Goal: Contribute content: Contribute content

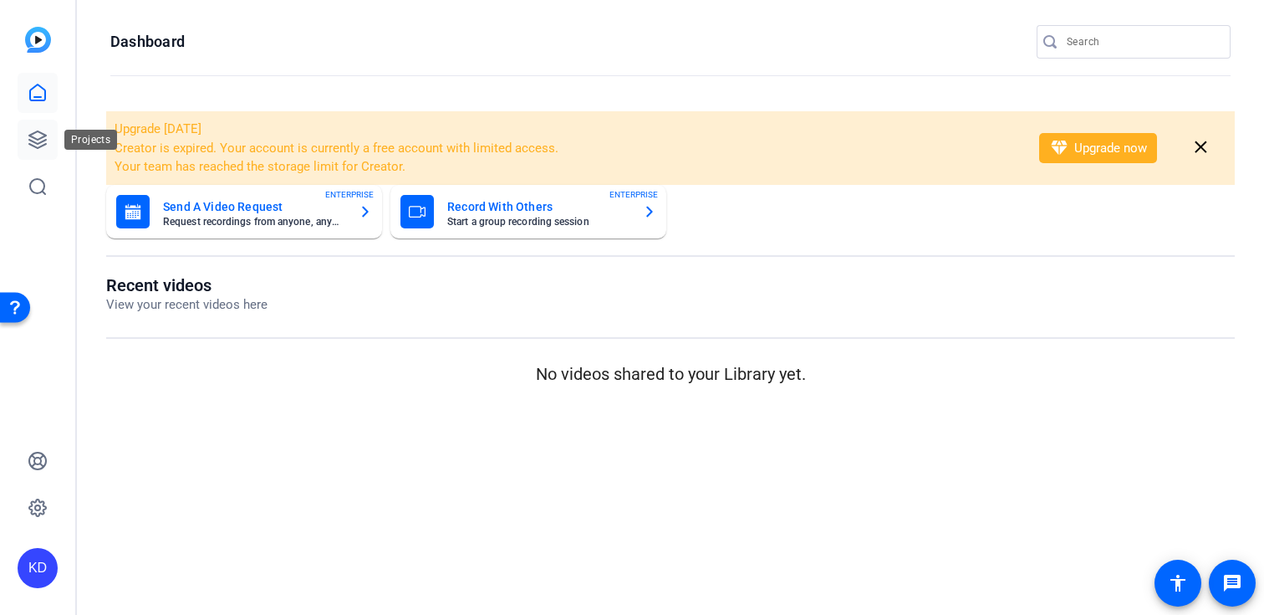
click at [55, 145] on link at bounding box center [38, 140] width 40 height 40
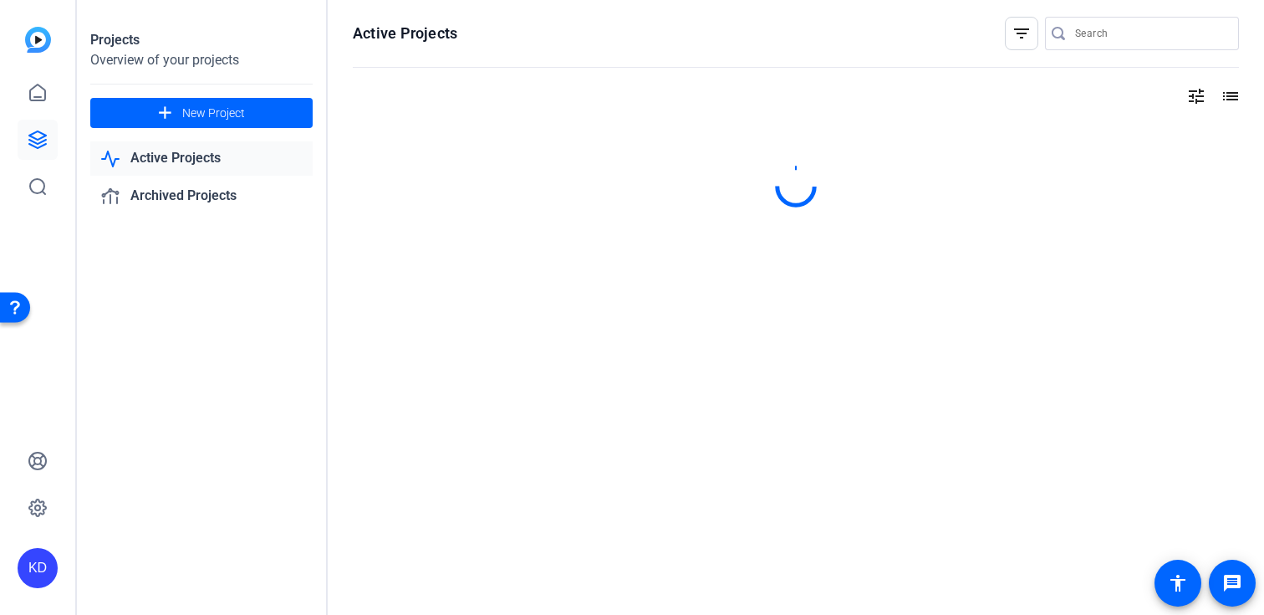
click at [1101, 38] on input "Search" at bounding box center [1150, 33] width 151 height 20
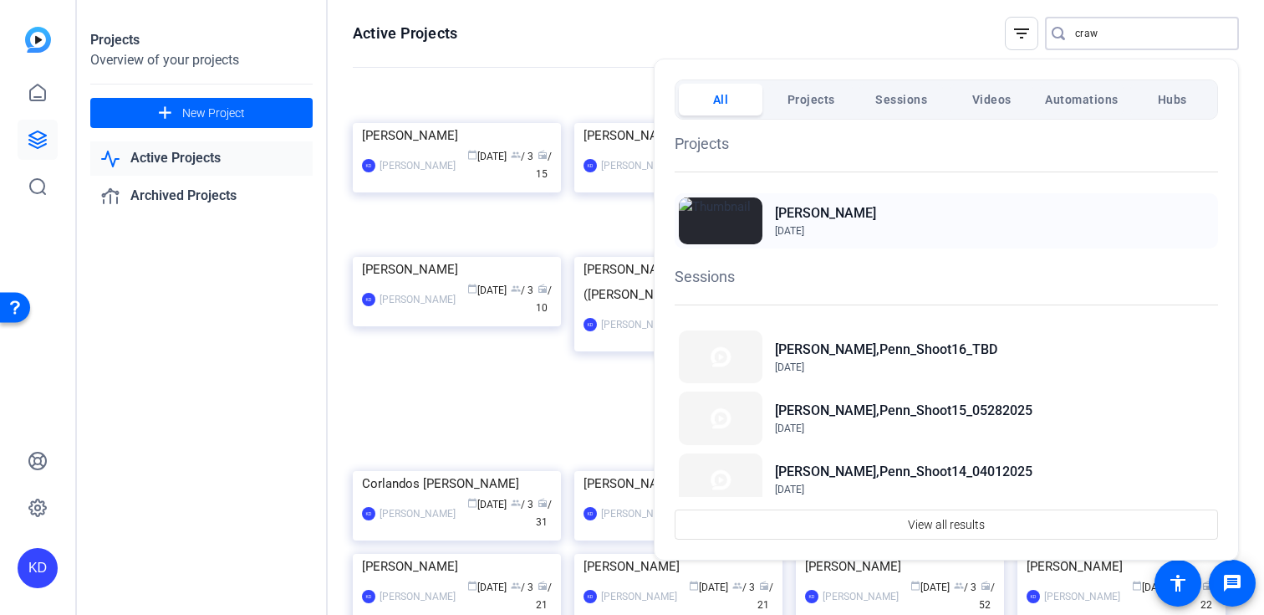
type input "craw"
click at [852, 222] on h2 "[PERSON_NAME]" at bounding box center [825, 213] width 101 height 20
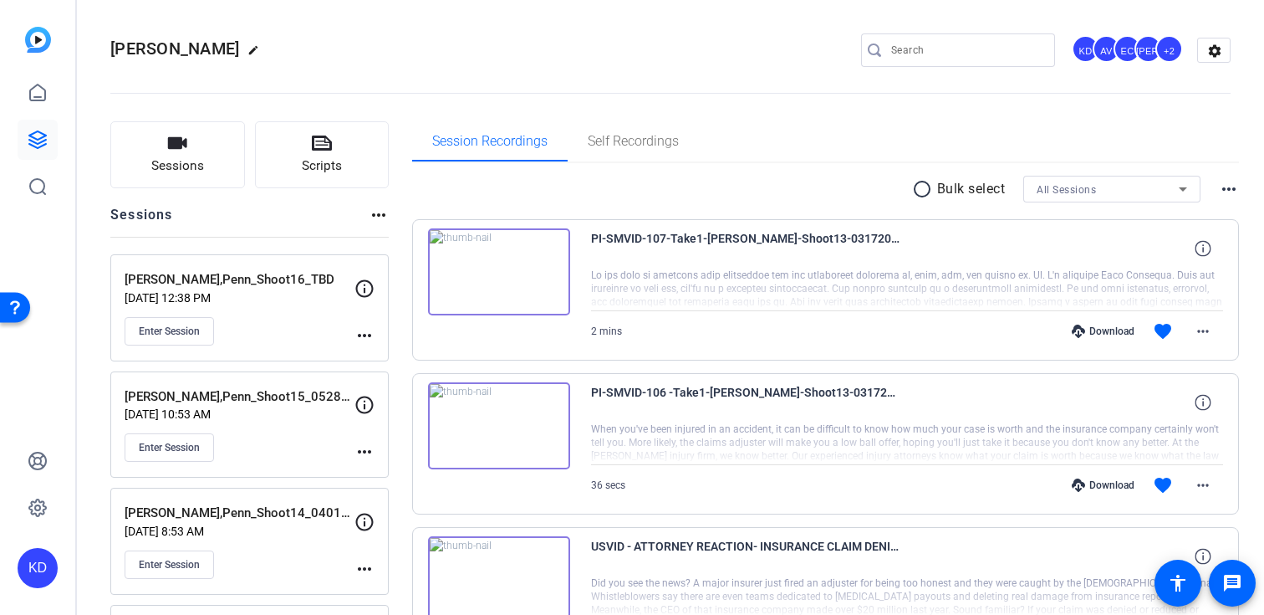
click at [365, 334] on mat-icon "more_horiz" at bounding box center [365, 335] width 20 height 20
click at [400, 360] on span "Edit Session" at bounding box center [406, 360] width 76 height 20
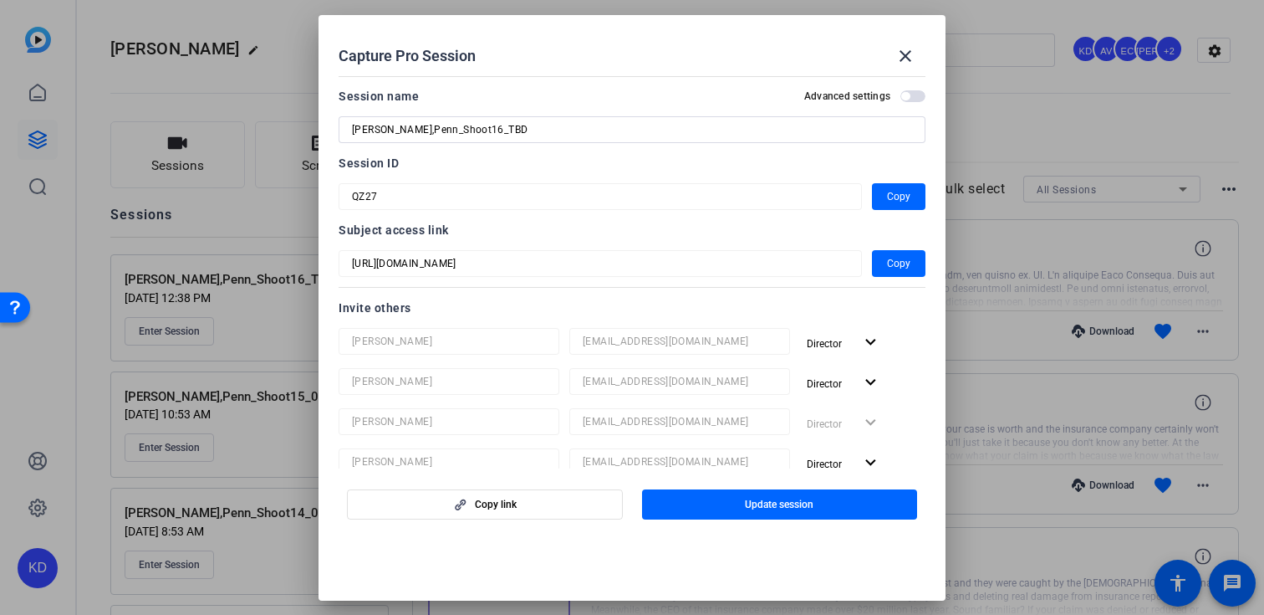
click at [599, 123] on input "Crawford,Penn_Shoot16_TBD" at bounding box center [632, 130] width 560 height 20
type input "[PERSON_NAME],Penn_Shoot16_09022025"
click at [714, 514] on span "button" at bounding box center [780, 504] width 276 height 40
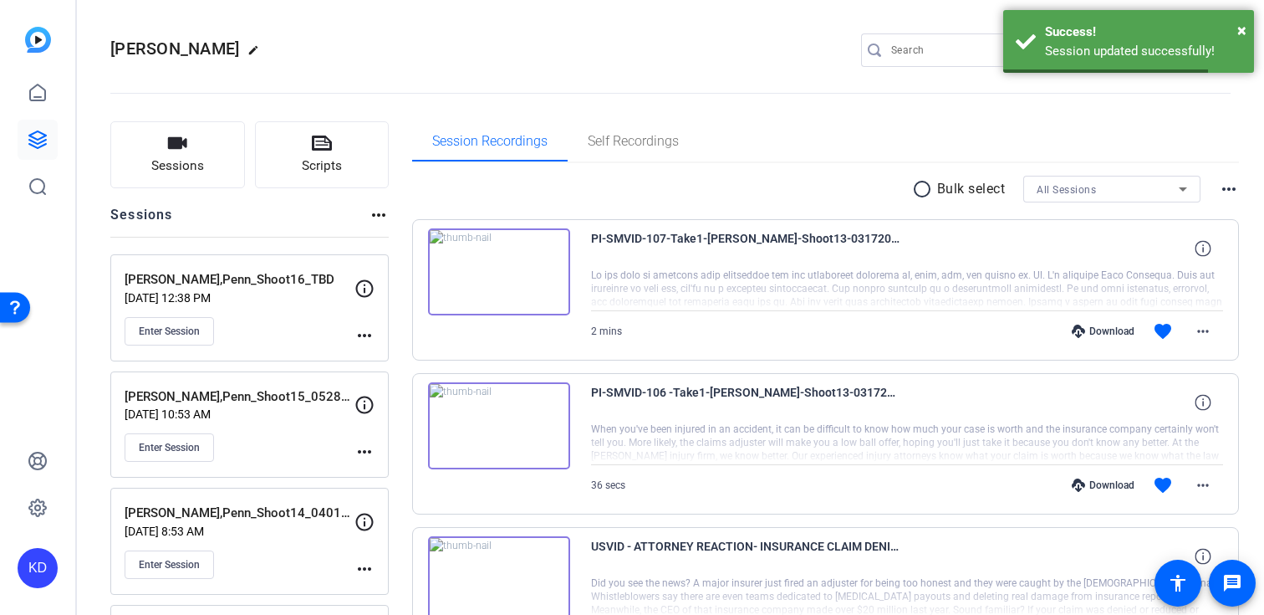
click at [358, 337] on mat-icon "more_horiz" at bounding box center [365, 335] width 20 height 20
click at [256, 324] on div "Enter Session" at bounding box center [240, 331] width 230 height 28
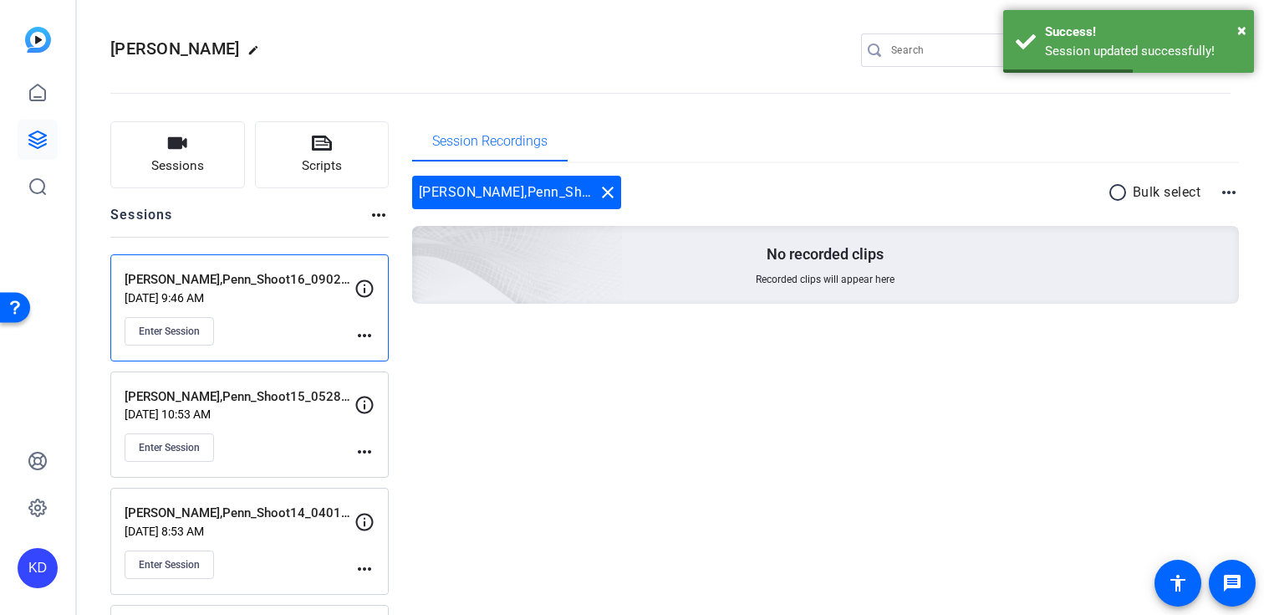
click at [360, 333] on mat-icon "more_horiz" at bounding box center [365, 335] width 20 height 20
click at [395, 355] on span "Edit Session" at bounding box center [406, 360] width 76 height 20
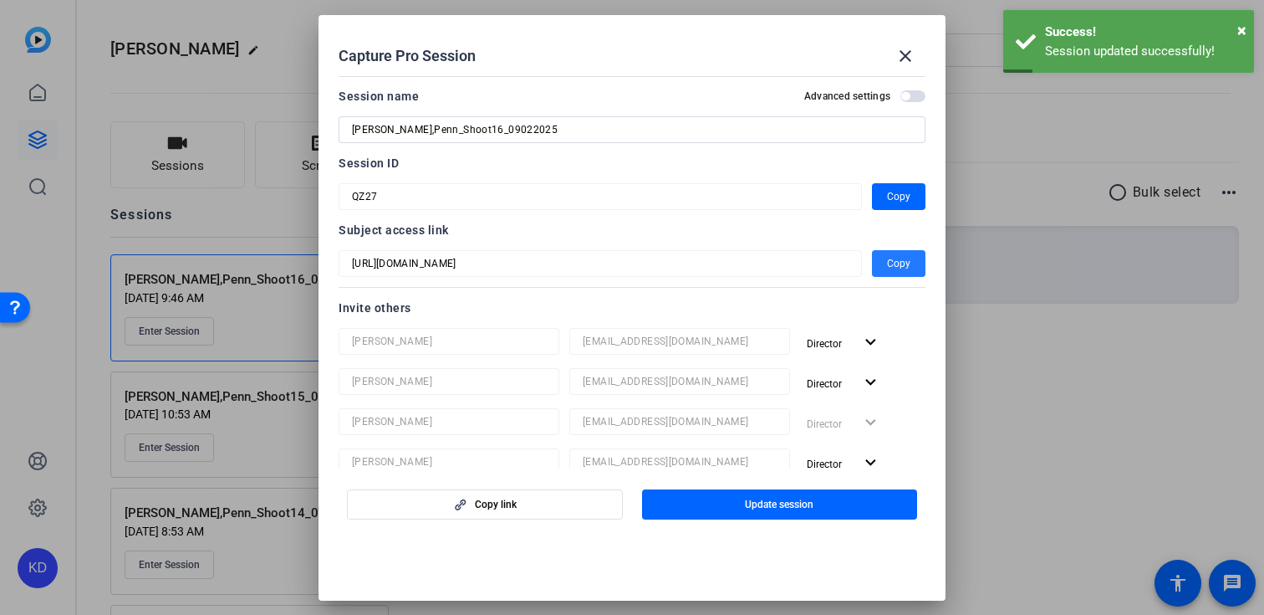
click at [885, 268] on span "button" at bounding box center [899, 263] width 54 height 40
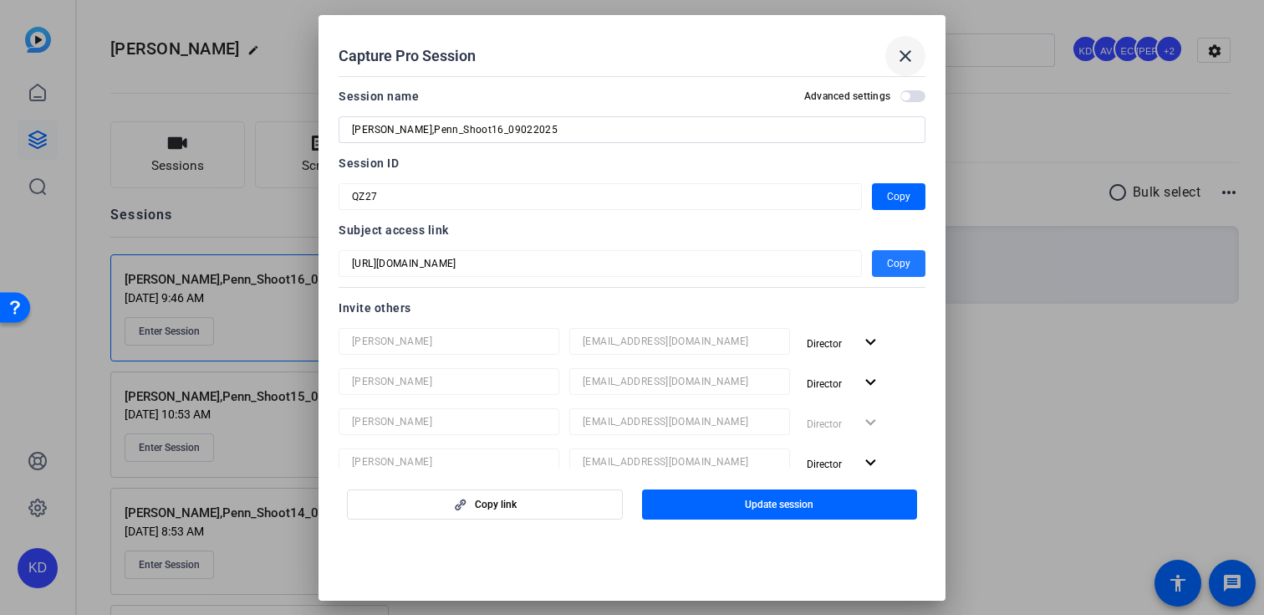
click at [913, 52] on mat-icon "close" at bounding box center [905, 56] width 20 height 20
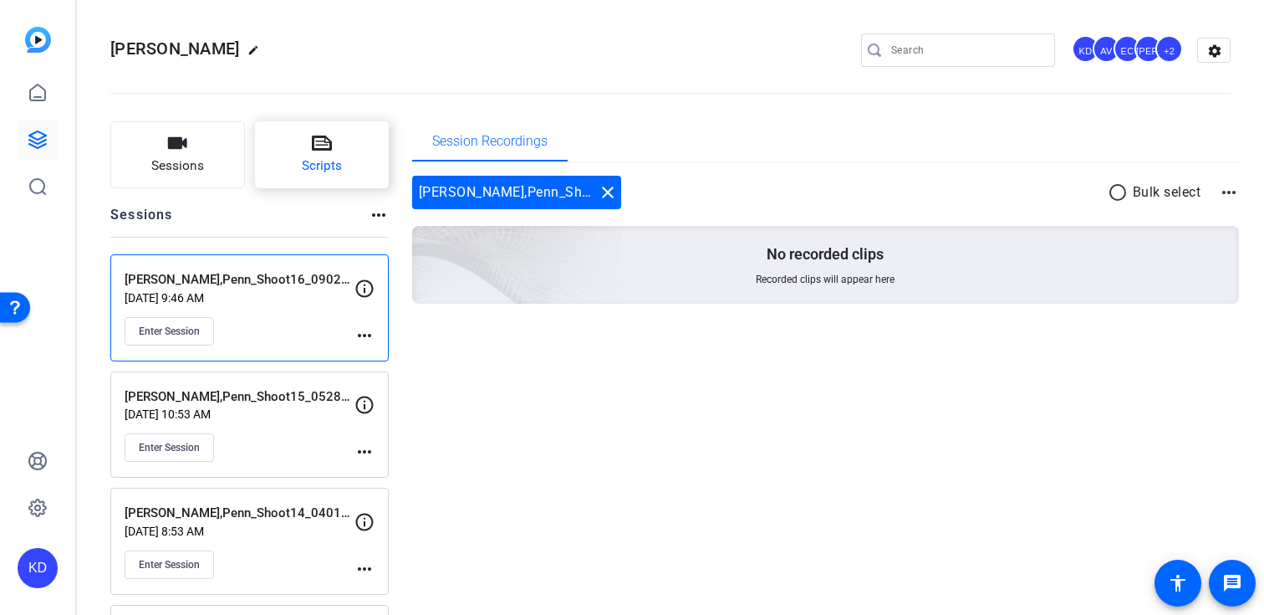
click at [309, 181] on button "Scripts" at bounding box center [322, 154] width 135 height 67
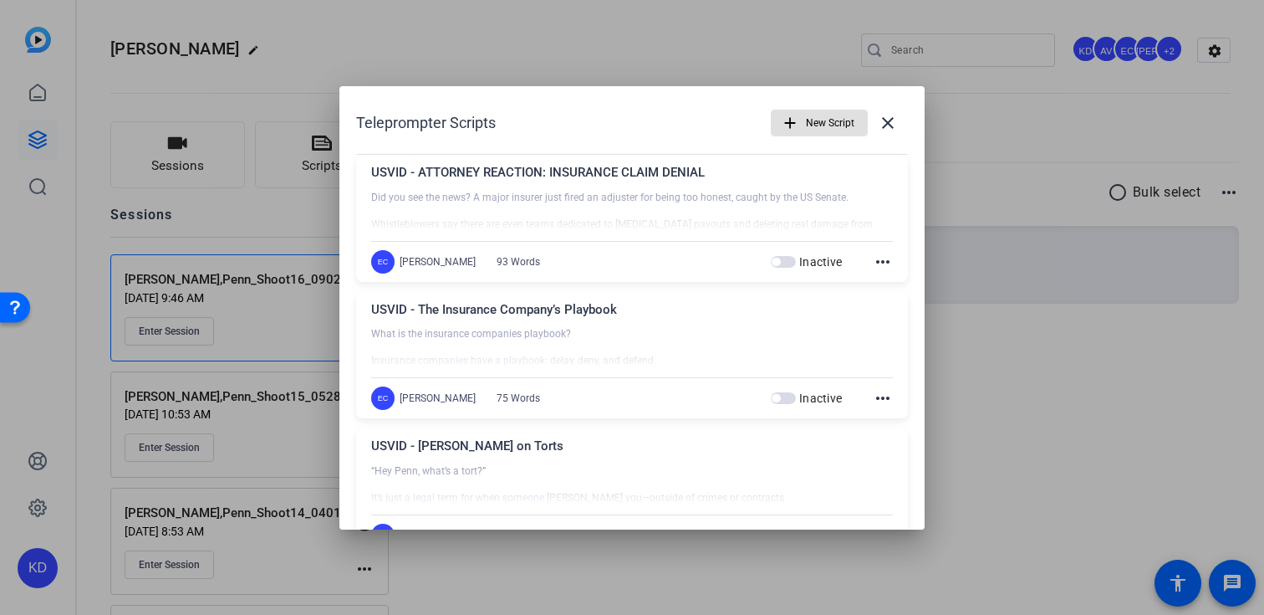
click at [803, 120] on span "button" at bounding box center [819, 123] width 95 height 40
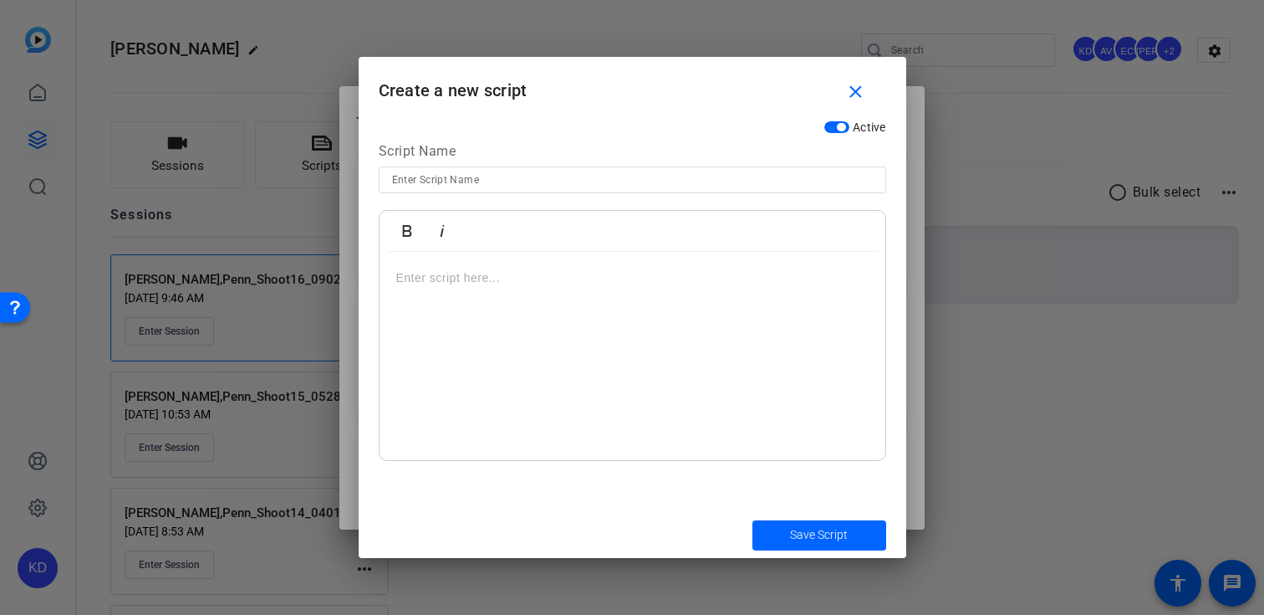
click at [609, 195] on div at bounding box center [633, 202] width 508 height 18
click at [609, 194] on div at bounding box center [633, 202] width 508 height 18
click at [609, 189] on div at bounding box center [632, 179] width 481 height 27
paste input "PI-SMVID-259 - No movement on your claim? Follow the 6-month rule (Delay tactic…"
type input "PI-SMVID-259 - No movement on your claim? Follow the 6-month rule (Delay tactic…"
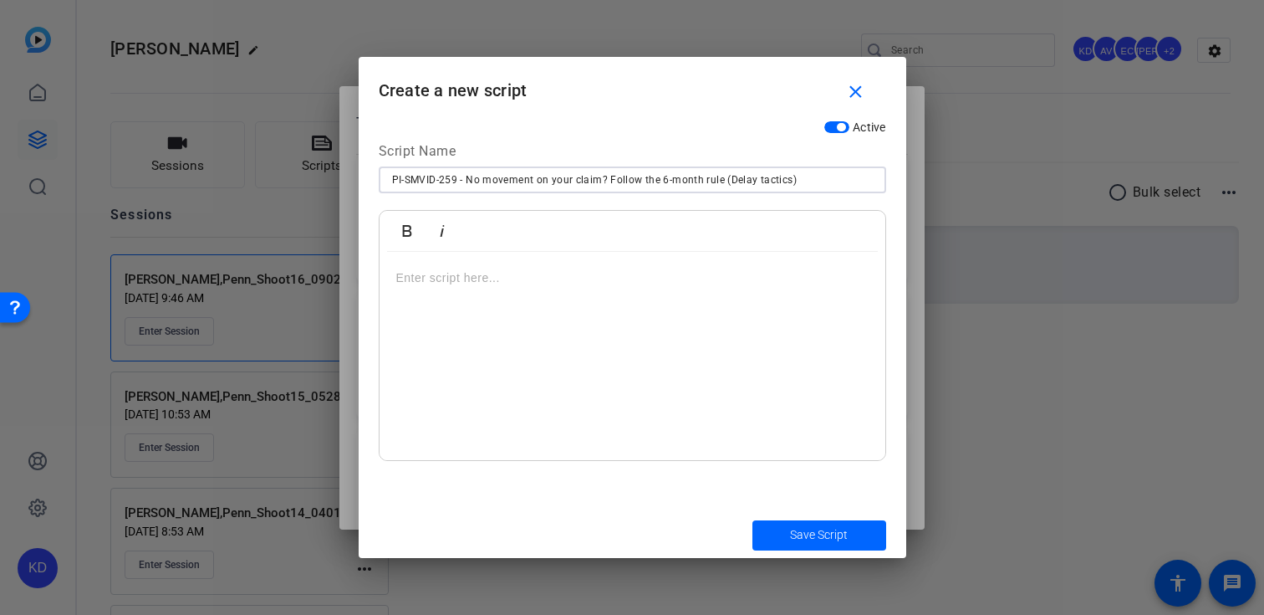
click at [527, 327] on div at bounding box center [633, 356] width 506 height 209
click at [503, 340] on div "To enrich screen reader interactions, please activate Accessibility in Grammarl…" at bounding box center [633, 356] width 506 height 209
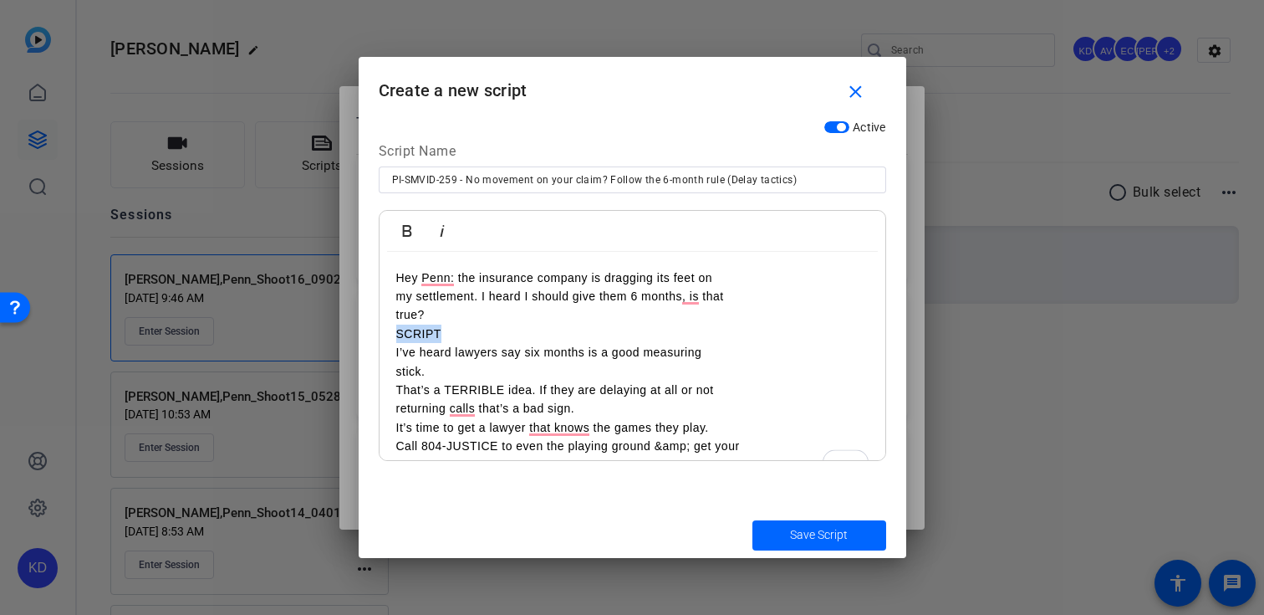
drag, startPoint x: 446, startPoint y: 334, endPoint x: 380, endPoint y: 334, distance: 66.1
click at [380, 334] on div "Hey Penn: the insurance company is dragging its feet on my settlement. I heard …" at bounding box center [633, 371] width 506 height 239
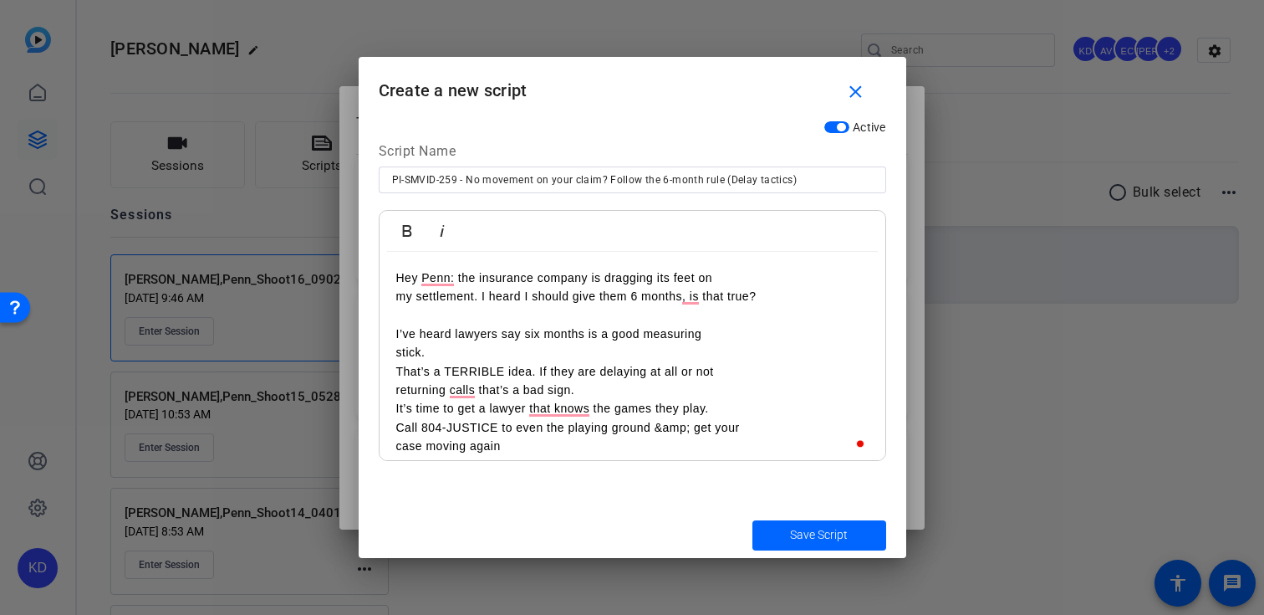
click at [390, 335] on div "Hey Penn: the insurance company is dragging its feet on my settlement. I heard …" at bounding box center [633, 362] width 506 height 221
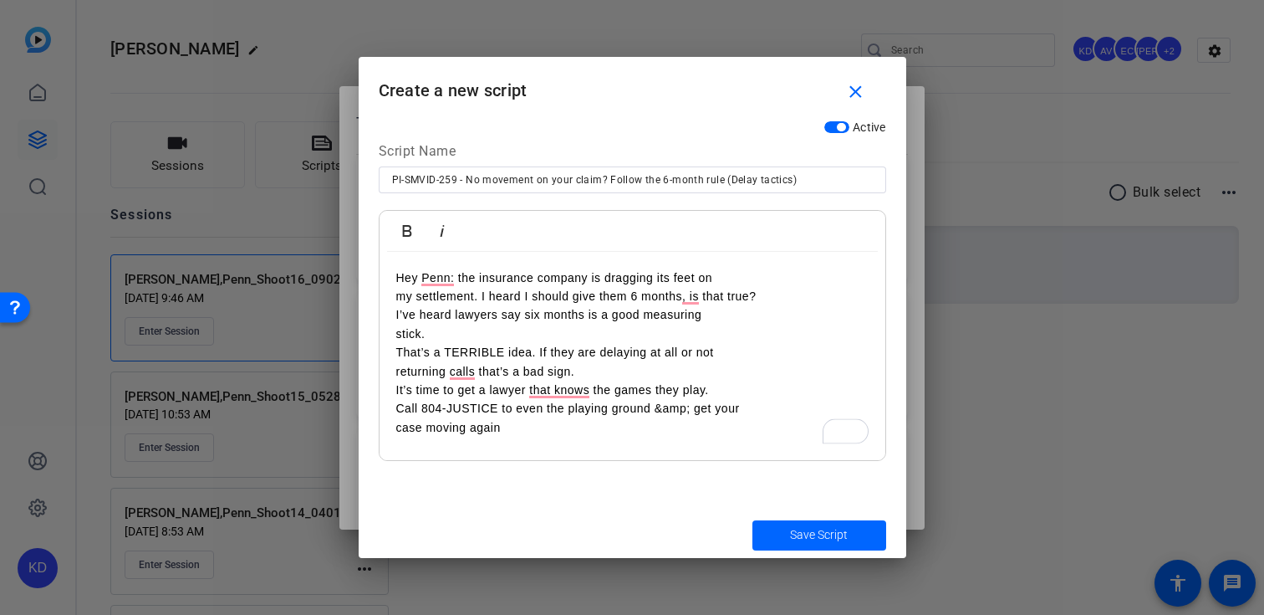
click at [390, 339] on div "Hey Penn: the insurance company is dragging its feet on my settlement. I heard …" at bounding box center [633, 356] width 506 height 209
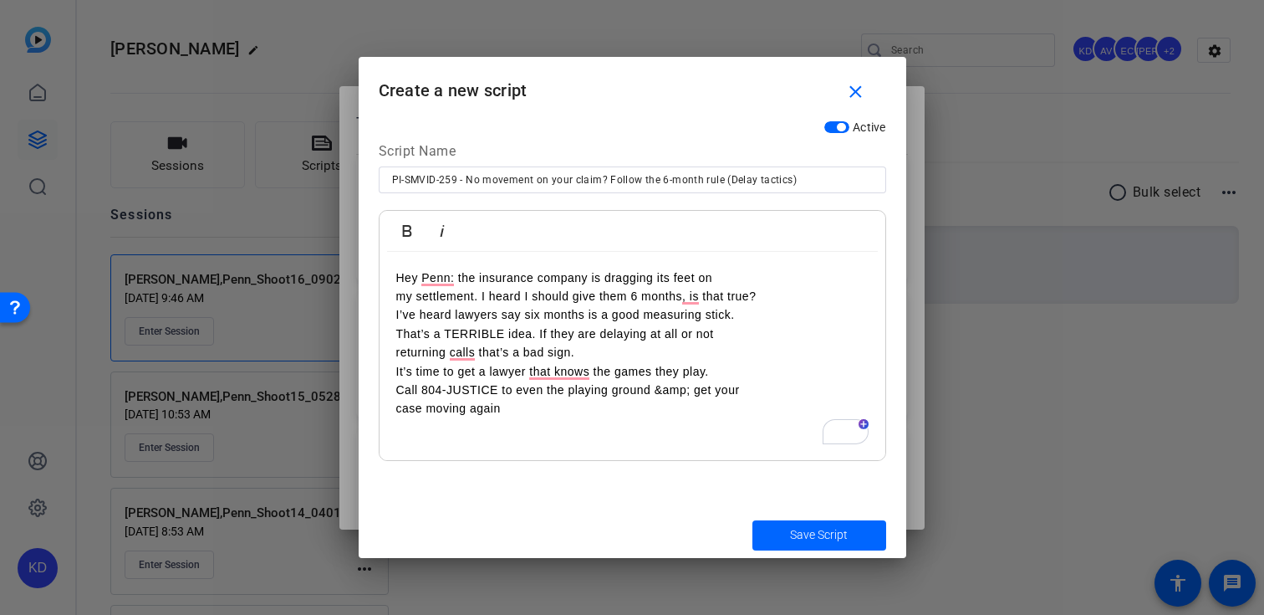
click at [693, 396] on p "Call 804-JUSTICE to even the playing ground &amp; get your" at bounding box center [632, 389] width 472 height 18
drag, startPoint x: 395, startPoint y: 416, endPoint x: 407, endPoint y: 433, distance: 20.4
click at [396, 416] on p "case moving again" at bounding box center [632, 408] width 472 height 18
click at [400, 293] on p "my settlement. I heard I should give them 6 months, is that true?" at bounding box center [632, 296] width 472 height 18
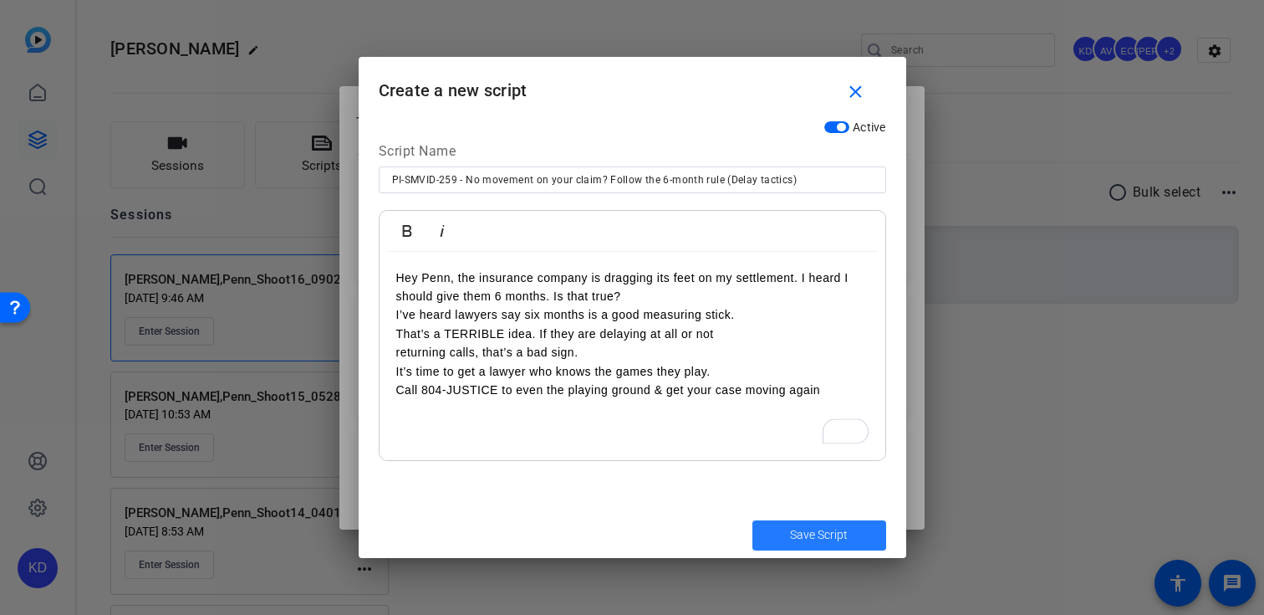
click at [811, 533] on span "Save Script" at bounding box center [819, 535] width 58 height 18
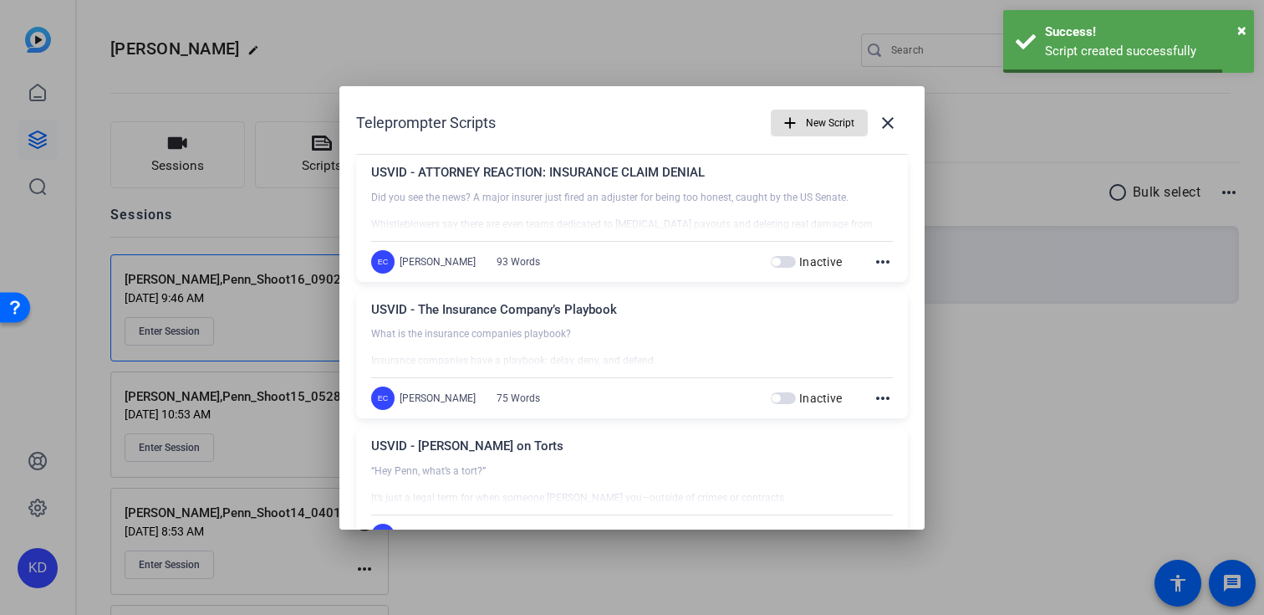
click at [803, 125] on span "button" at bounding box center [819, 123] width 95 height 40
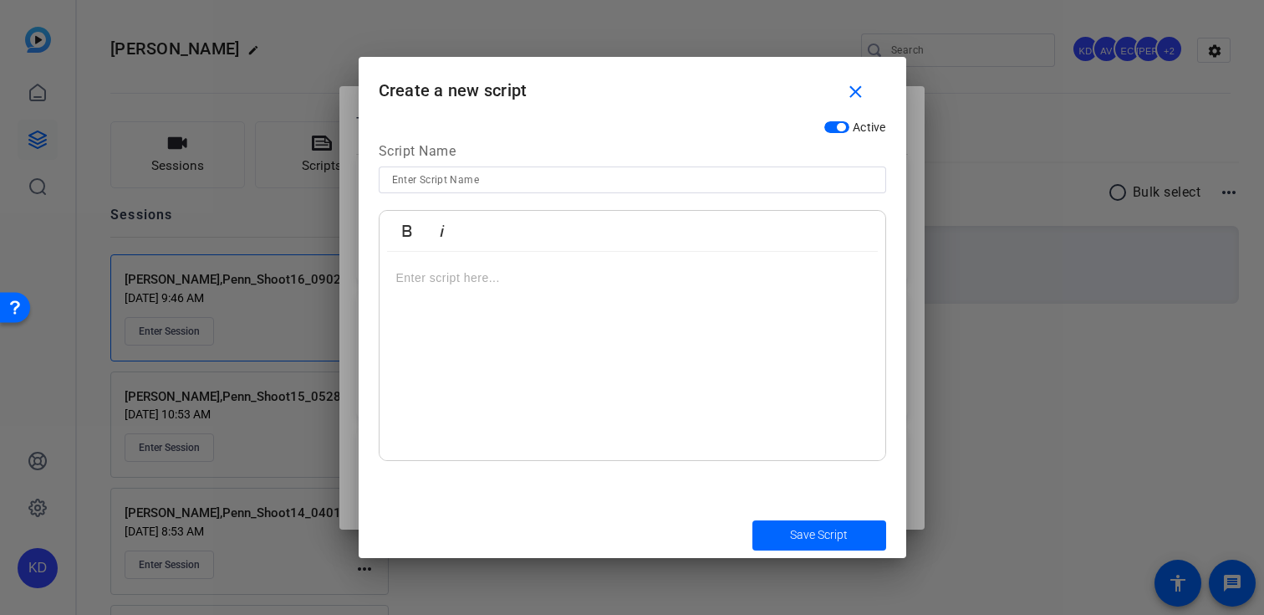
click at [707, 194] on div at bounding box center [633, 202] width 508 height 18
click at [711, 175] on input at bounding box center [632, 180] width 481 height 20
paste input "PI-Reels-39_What if I was partly responsible for the accident?"
type input "PI-Reels-39_What if I was partly responsible for the accident?"
click at [645, 316] on div at bounding box center [633, 356] width 506 height 209
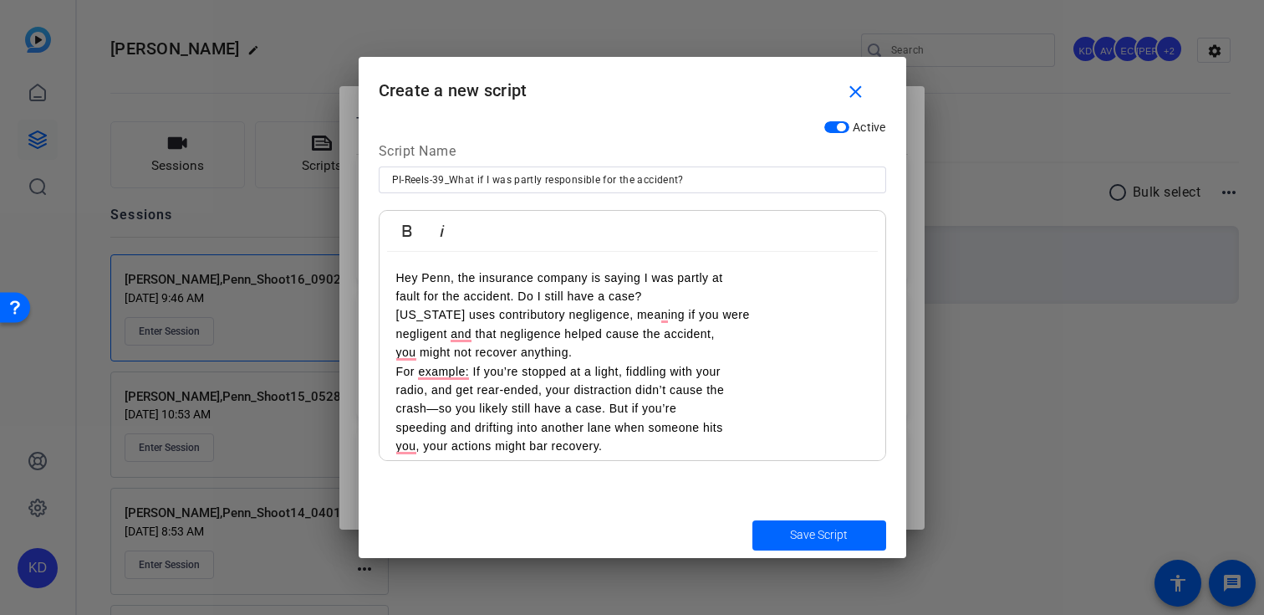
click at [384, 296] on div "Hey Penn, the insurance company is saying I was partly at fault for the acciden…" at bounding box center [633, 399] width 506 height 295
click at [389, 335] on div "Hey Penn, the insurance company is saying I was partly at fault for the acciden…" at bounding box center [633, 399] width 506 height 295
click at [386, 356] on div "Hey Penn, the insurance company is saying I was partly at fault for the acciden…" at bounding box center [633, 399] width 506 height 295
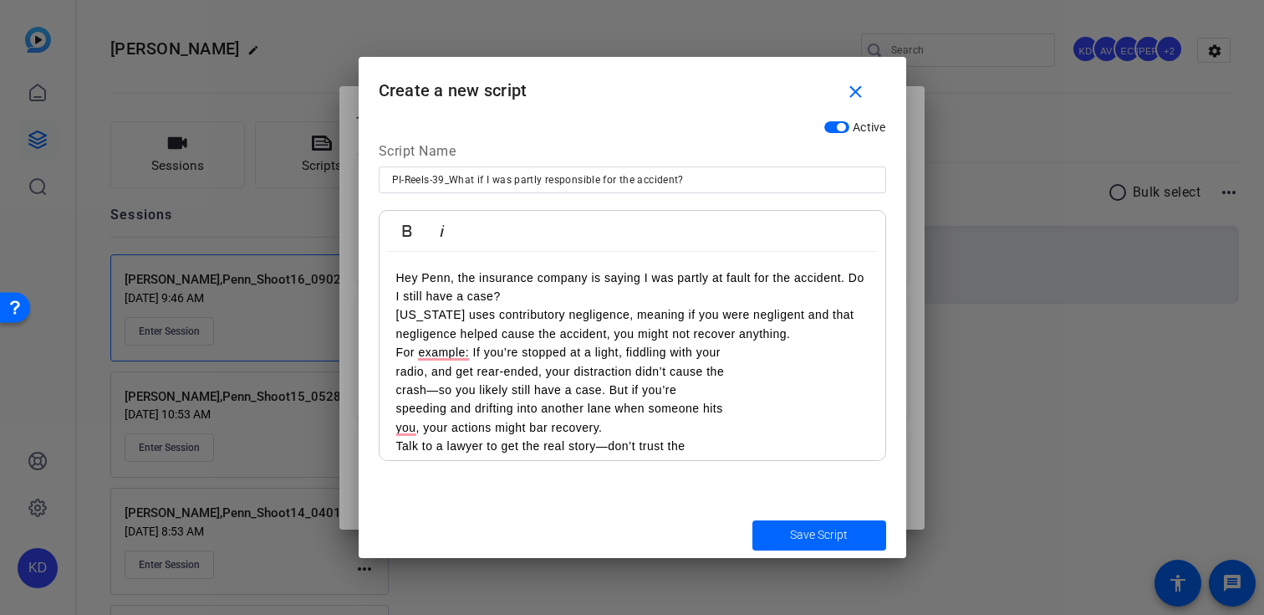
click at [387, 377] on div "Hey Penn, the insurance company is saying I was partly at fault for the acciden…" at bounding box center [633, 390] width 506 height 277
click at [394, 391] on div "Hey Penn, the insurance company is saying I was partly at fault for the acciden…" at bounding box center [633, 390] width 506 height 277
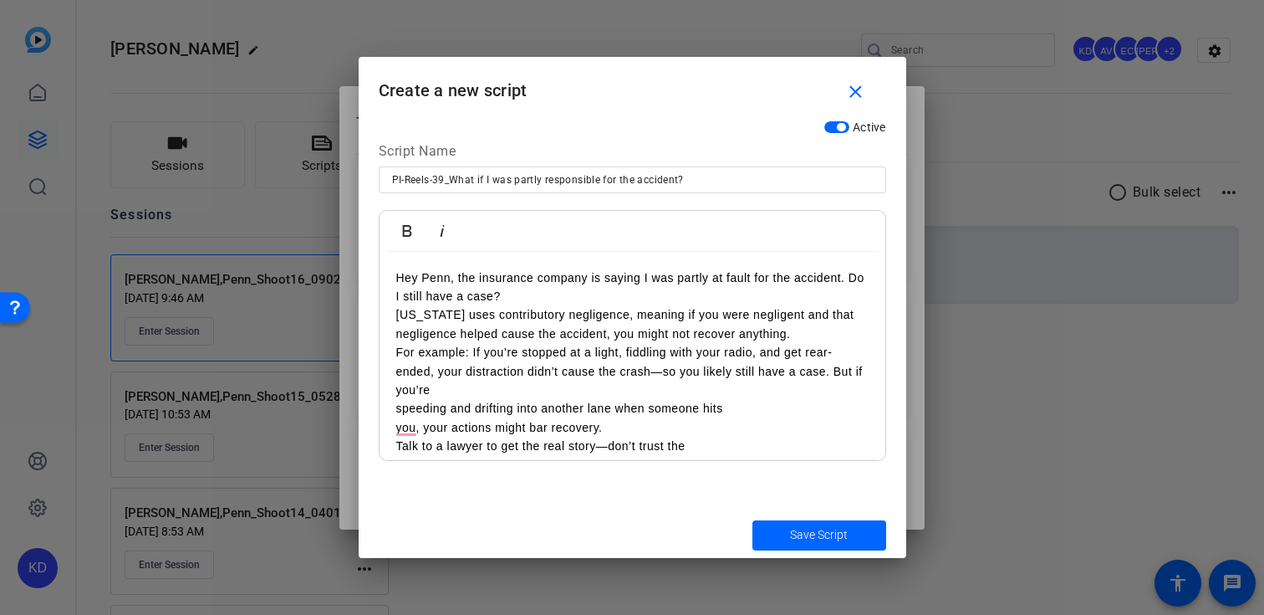
click at [390, 416] on div "Hey Penn, the insurance company is saying I was partly at fault for the acciden…" at bounding box center [633, 390] width 506 height 277
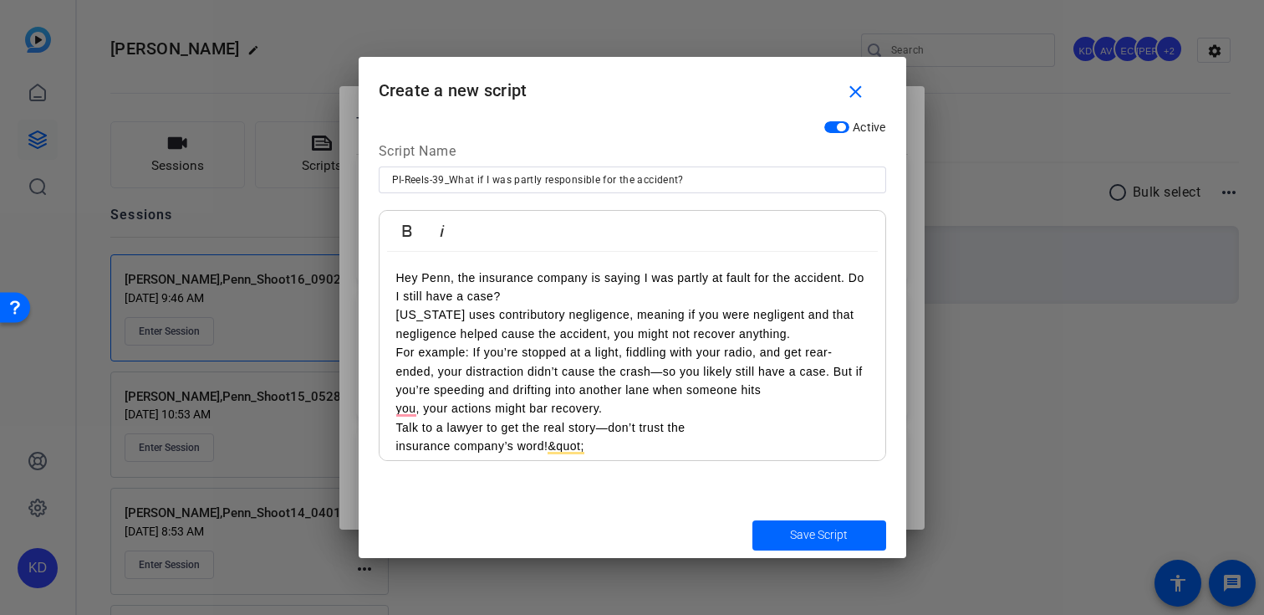
click at [388, 420] on div "Hey Penn, the insurance company is saying I was partly at fault for the acciden…" at bounding box center [633, 381] width 506 height 258
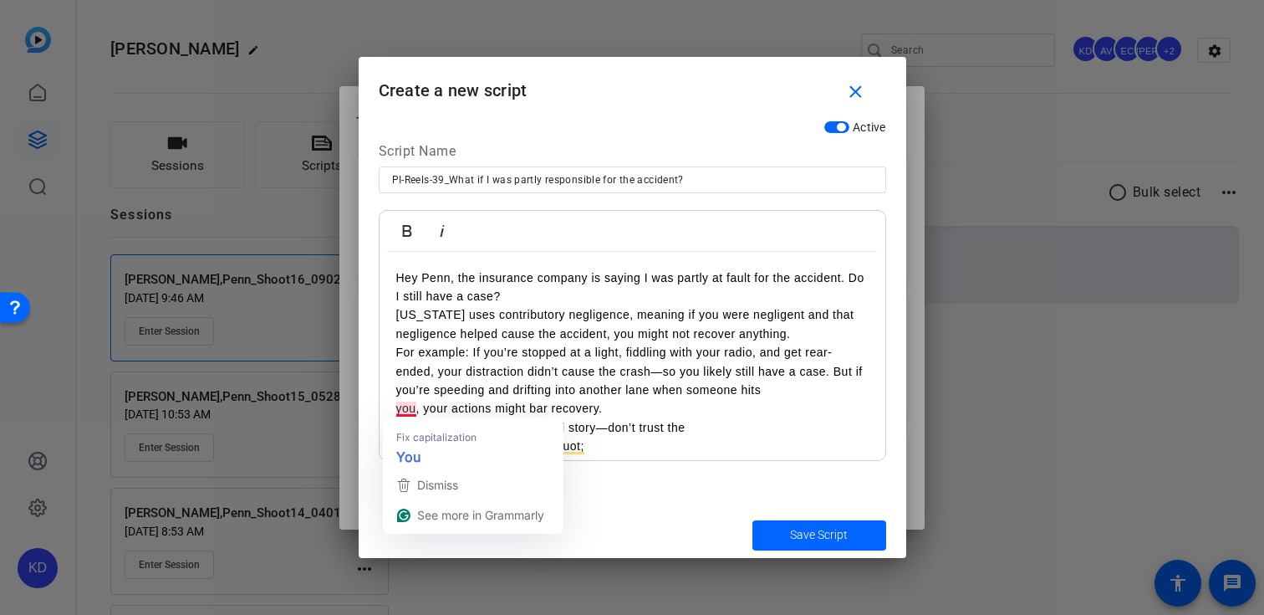
click at [389, 411] on div "Hey Penn, the insurance company is saying I was partly at fault for the acciden…" at bounding box center [633, 381] width 506 height 258
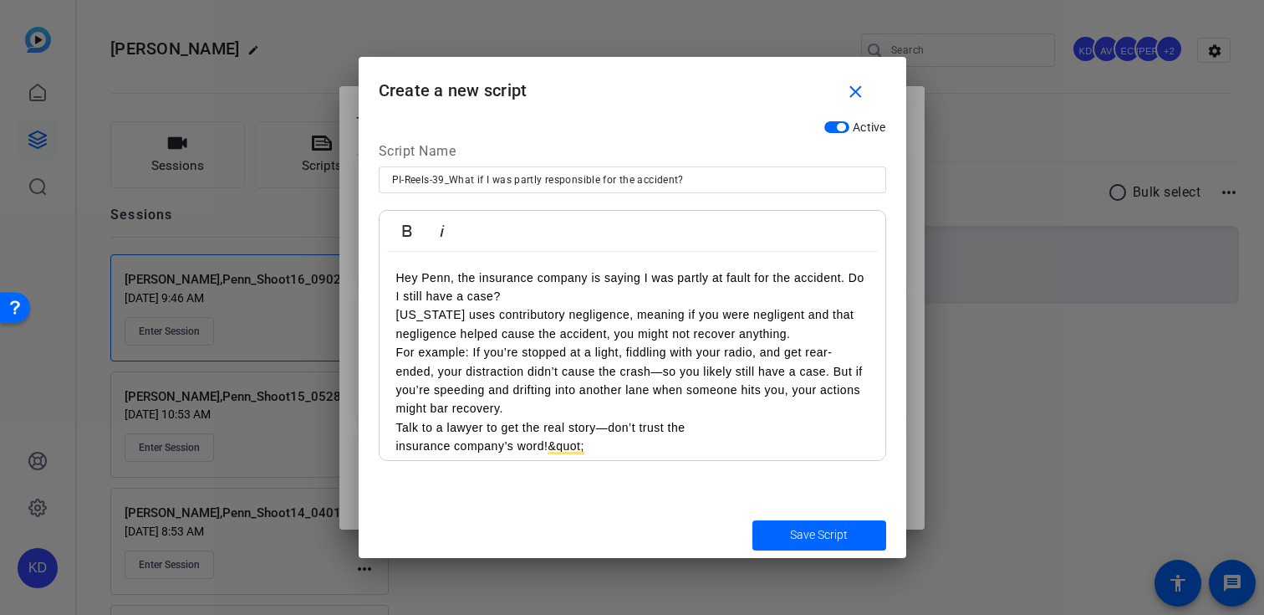
click at [390, 446] on div "Hey Penn, the insurance company is saying I was partly at fault for the acciden…" at bounding box center [633, 381] width 506 height 258
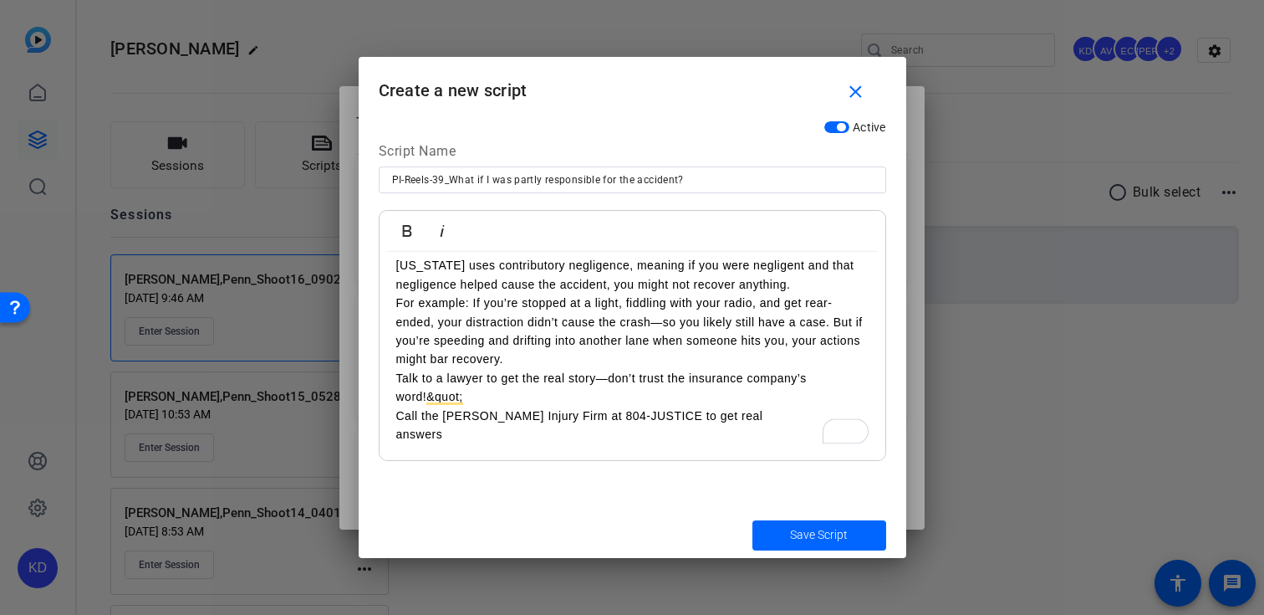
click at [475, 396] on p "Talk to a lawyer to get the real story—don’t trust the insurance company’s word…" at bounding box center [632, 388] width 472 height 38
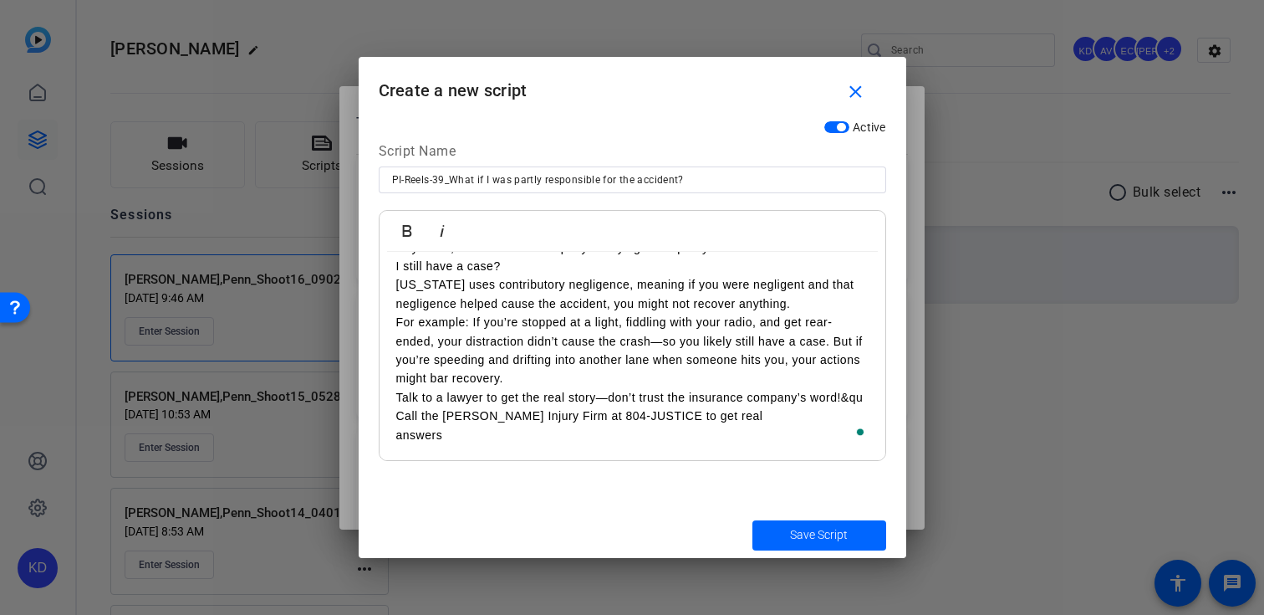
scroll to position [30, 0]
click at [383, 437] on div "Hey Penn, the insurance company is saying I was partly at fault for the acciden…" at bounding box center [633, 341] width 506 height 239
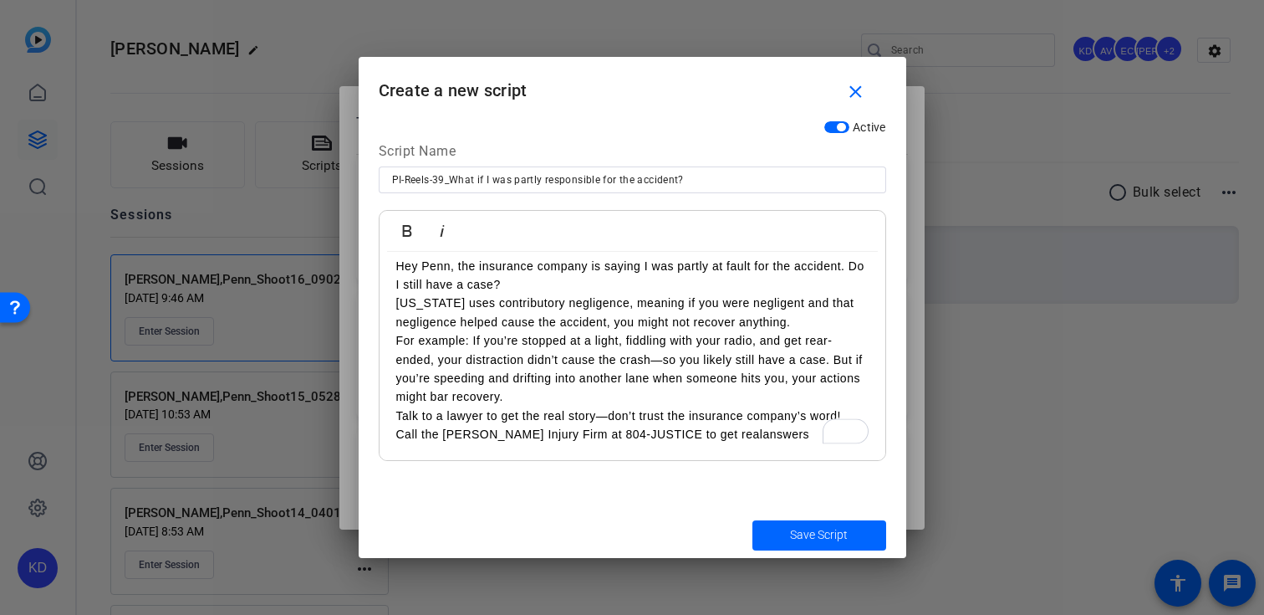
scroll to position [12, 0]
click at [772, 436] on p "Call the Johnson Injury Firm at 804-JUSTICE to get real answers" at bounding box center [632, 434] width 472 height 18
click at [758, 524] on span "submit" at bounding box center [820, 535] width 134 height 40
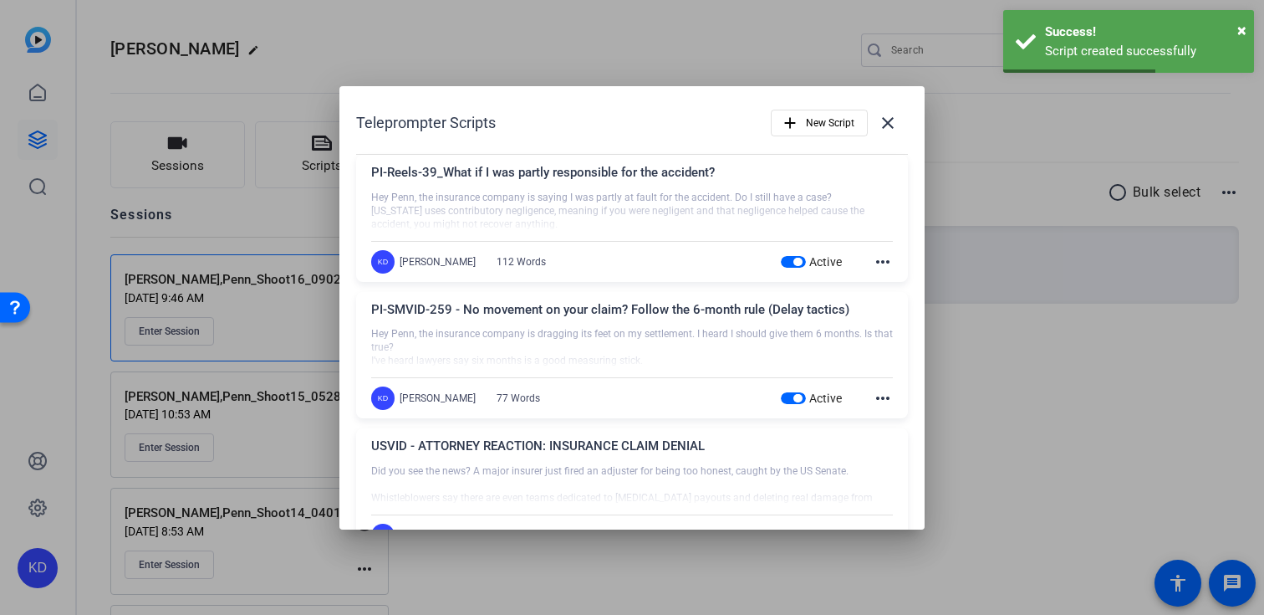
click at [887, 397] on mat-icon "more_horiz" at bounding box center [883, 398] width 20 height 20
click at [893, 426] on span "Edit" at bounding box center [919, 423] width 67 height 20
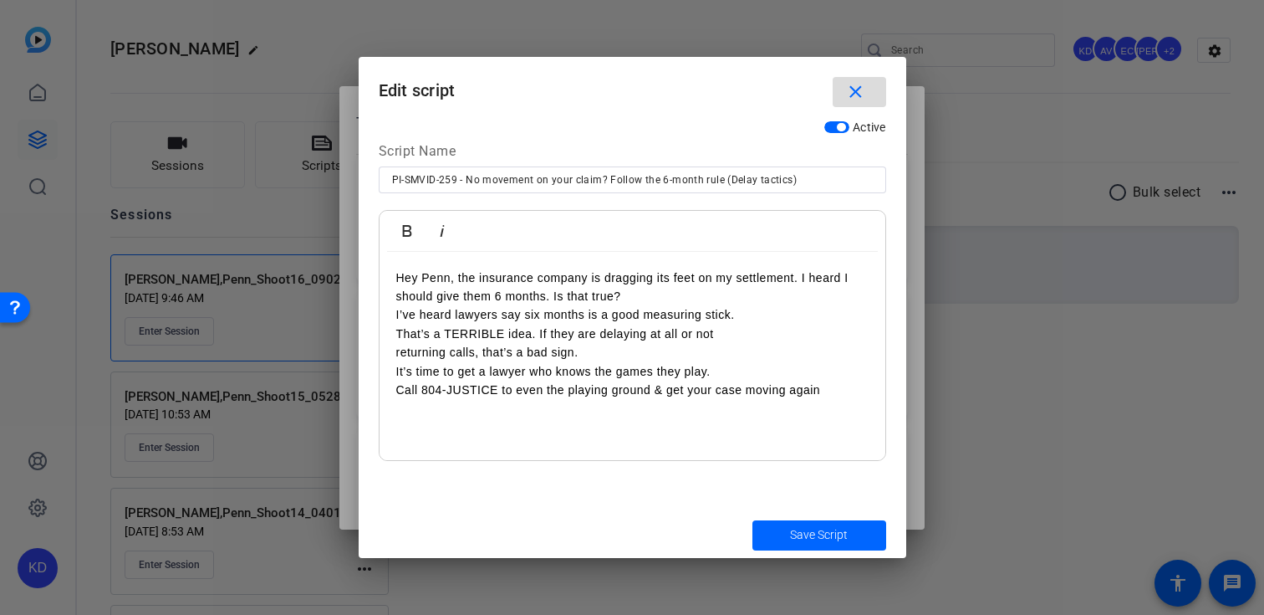
click at [862, 87] on mat-icon "close" at bounding box center [855, 92] width 21 height 21
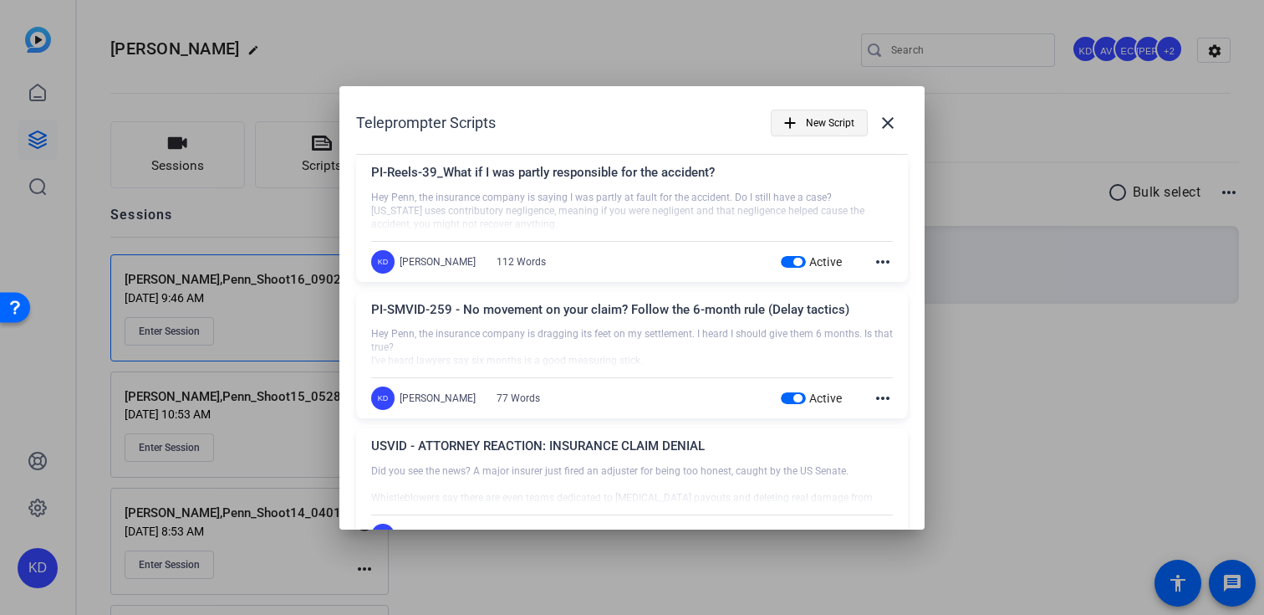
click at [824, 120] on span "New Script" at bounding box center [830, 123] width 48 height 32
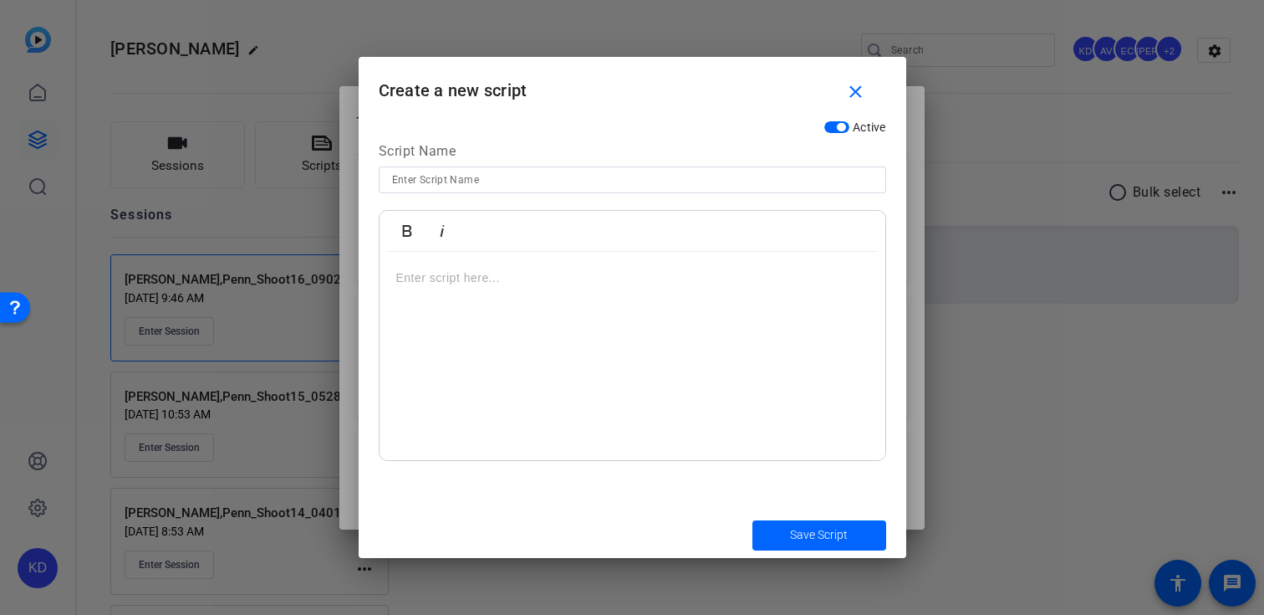
click at [621, 178] on input at bounding box center [632, 180] width 481 height 20
paste input "is it illegal to drive without insurance?"
type input "Unscripted: is it illegal to drive without insurance?"
click at [620, 312] on div "To enrich screen reader interactions, please activate Accessibility in Grammarl…" at bounding box center [633, 356] width 506 height 209
click at [573, 320] on div "To enrich screen reader interactions, please activate Accessibility in Grammarl…" at bounding box center [633, 356] width 506 height 209
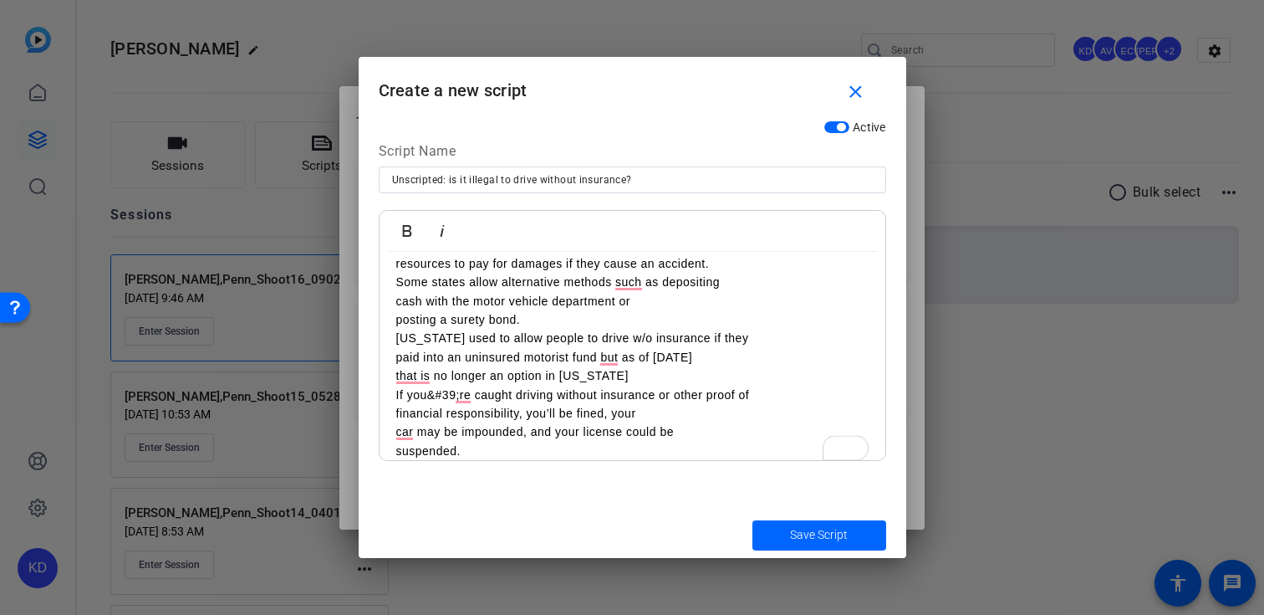
scroll to position [0, 0]
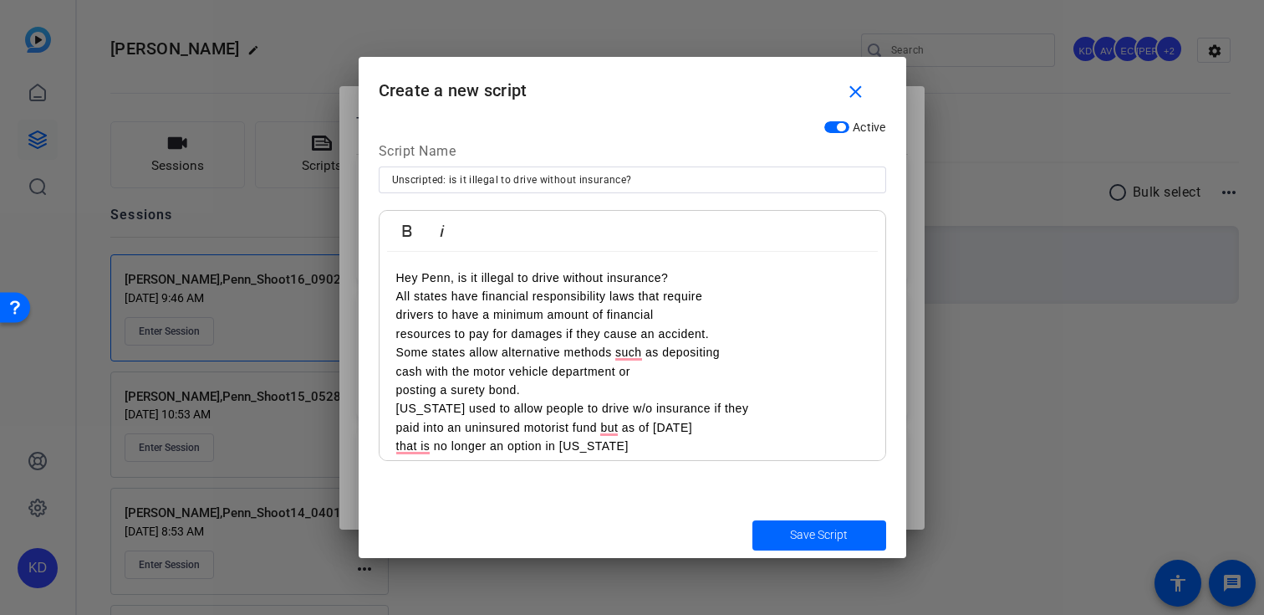
click at [390, 319] on div "Hey Penn, is it illegal to drive without insurance? All states have financial r…" at bounding box center [633, 399] width 506 height 295
click at [388, 334] on div "Hey Penn, is it illegal to drive without insurance? All states have financial r…" at bounding box center [633, 399] width 506 height 295
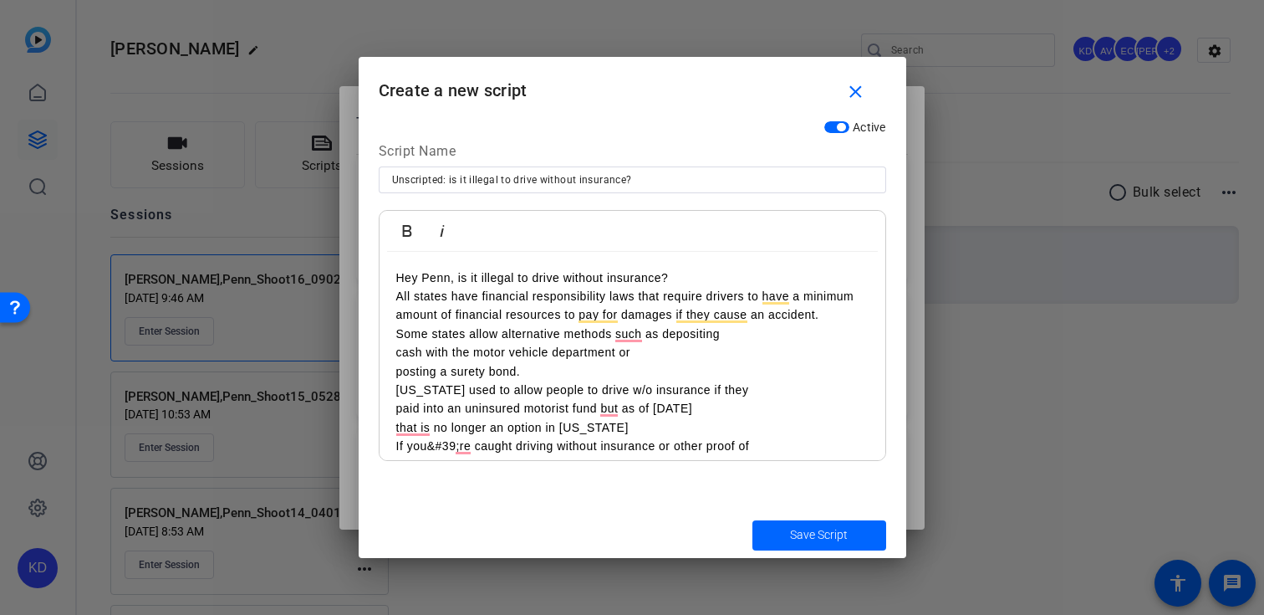
click at [387, 360] on div "Hey Penn, is it illegal to drive without insurance? All states have financial r…" at bounding box center [633, 390] width 506 height 277
click at [387, 374] on div "Hey Penn, is it illegal to drive without insurance? All states have financial r…" at bounding box center [633, 390] width 506 height 277
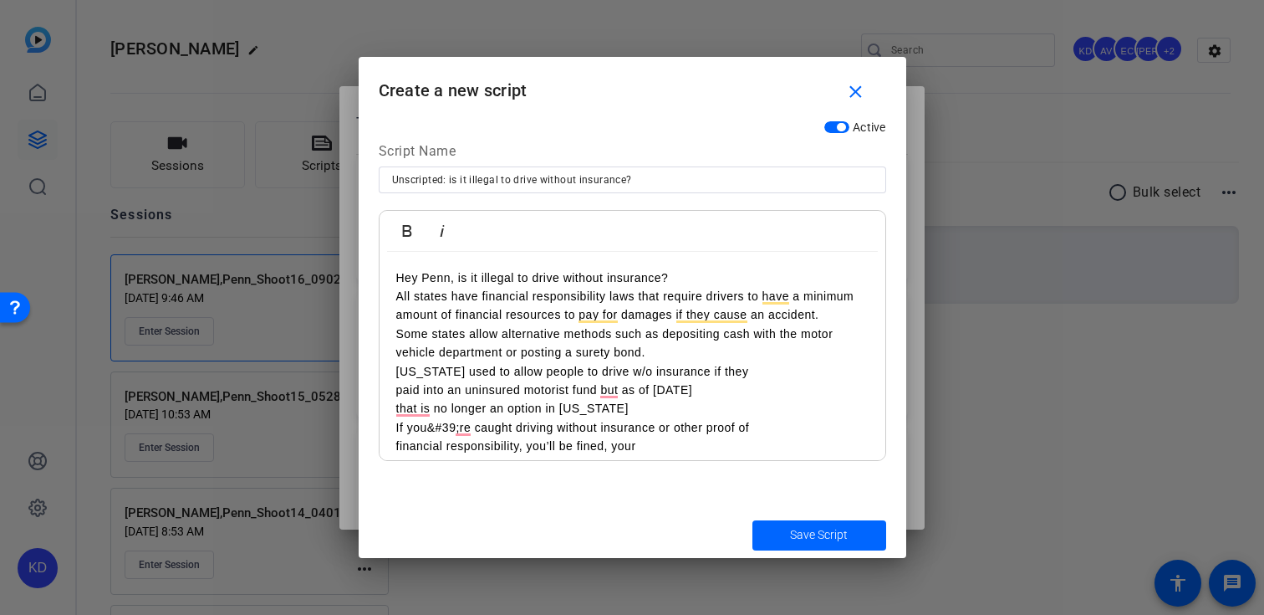
click at [389, 390] on div "Hey Penn, is it illegal to drive without insurance? All states have financial r…" at bounding box center [633, 381] width 506 height 258
click at [389, 406] on div "Hey Penn, is it illegal to drive without insurance? All states have financial r…" at bounding box center [633, 381] width 506 height 258
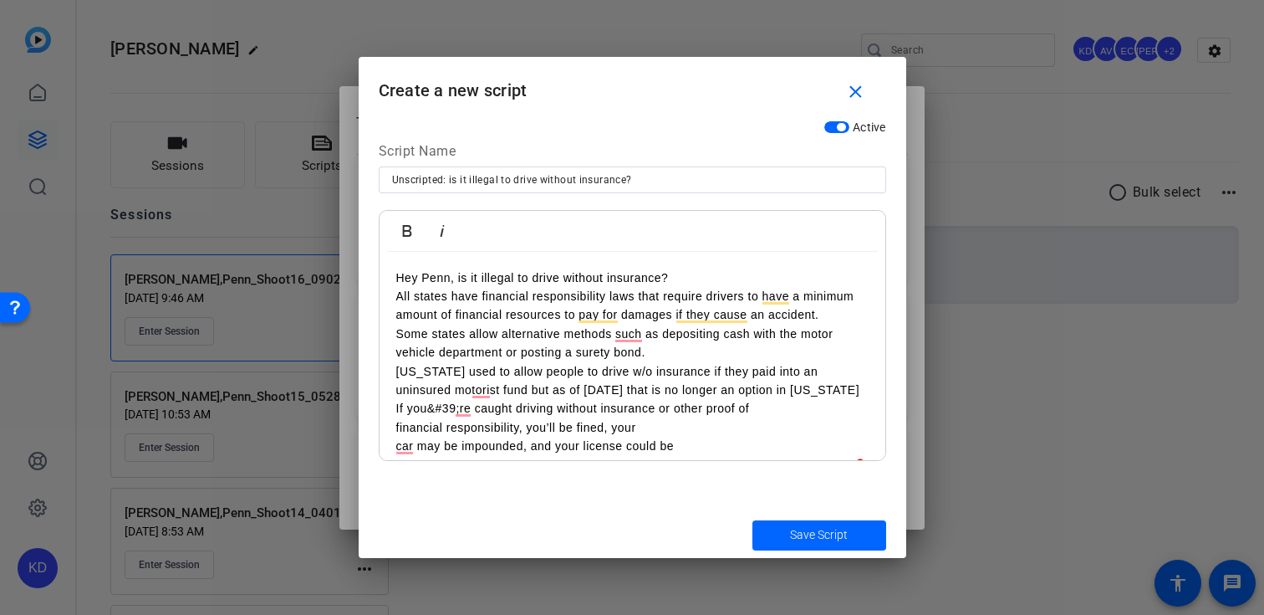
scroll to position [30, 0]
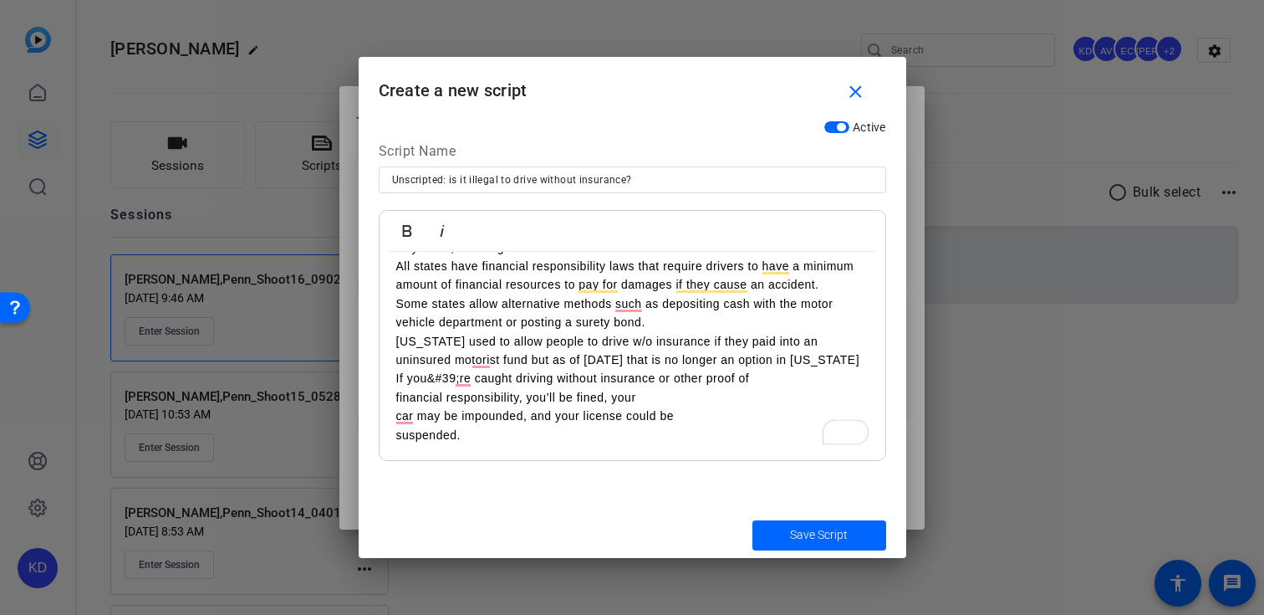
click at [458, 380] on p "If you&#39;re caught driving without insurance or other proof of" at bounding box center [632, 378] width 472 height 18
click at [388, 397] on div "Hey Penn, is it illegal to drive without insurance? All states have financial r…" at bounding box center [633, 341] width 506 height 239
click at [386, 421] on div "Hey Penn, is it illegal to drive without insurance? All states have financial r…" at bounding box center [633, 341] width 506 height 239
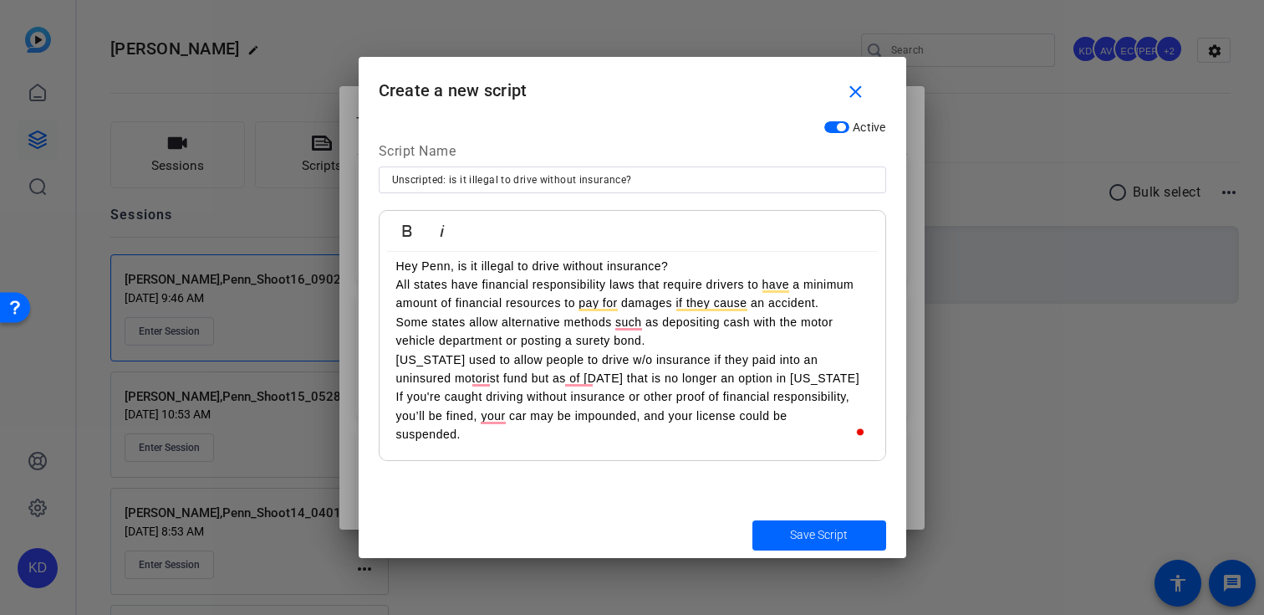
click at [386, 436] on div "Hey Penn, is it illegal to drive without insurance? All states have financial r…" at bounding box center [633, 350] width 506 height 221
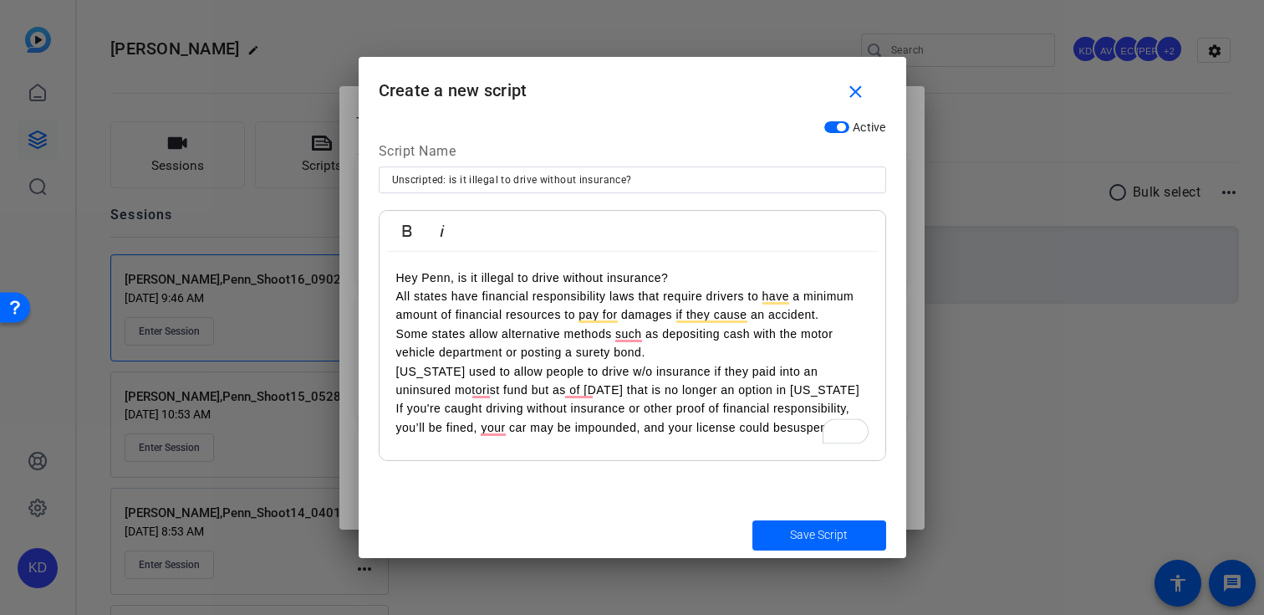
scroll to position [0, 0]
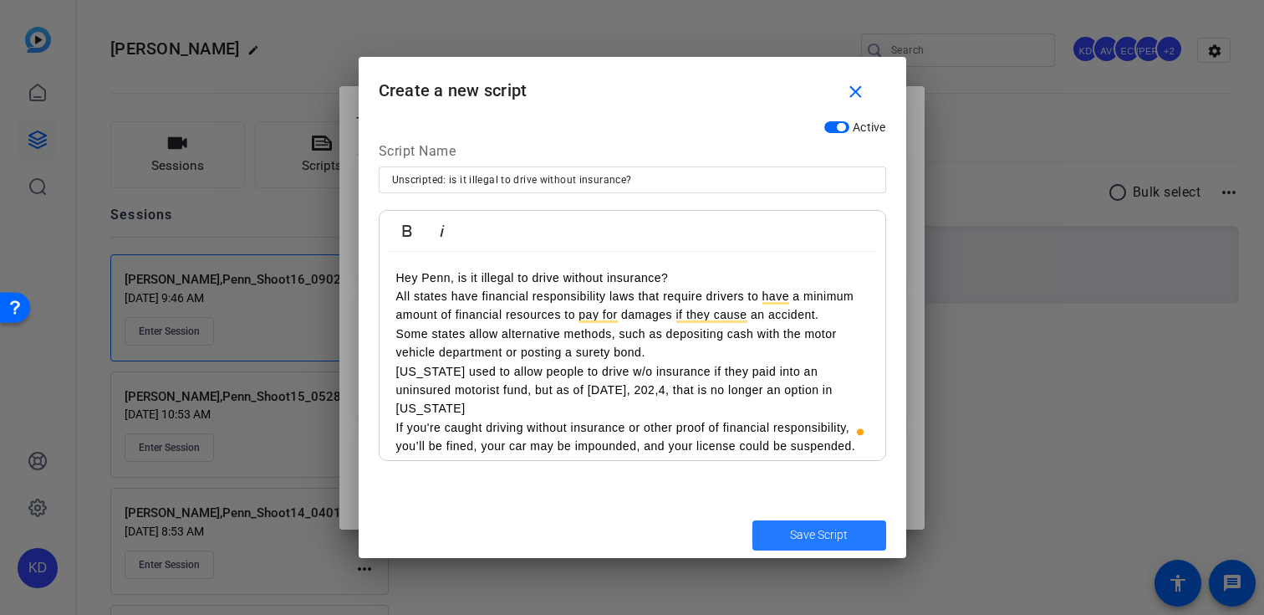
click at [798, 533] on span "Save Script" at bounding box center [819, 535] width 58 height 18
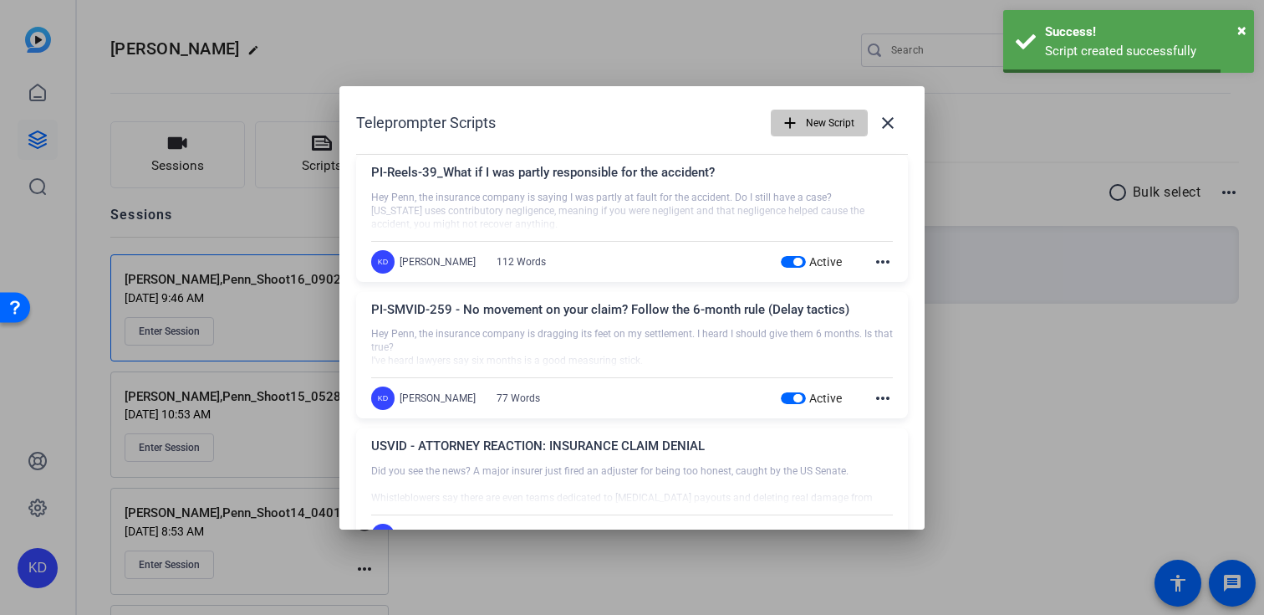
click at [819, 125] on span "New Script" at bounding box center [830, 123] width 48 height 32
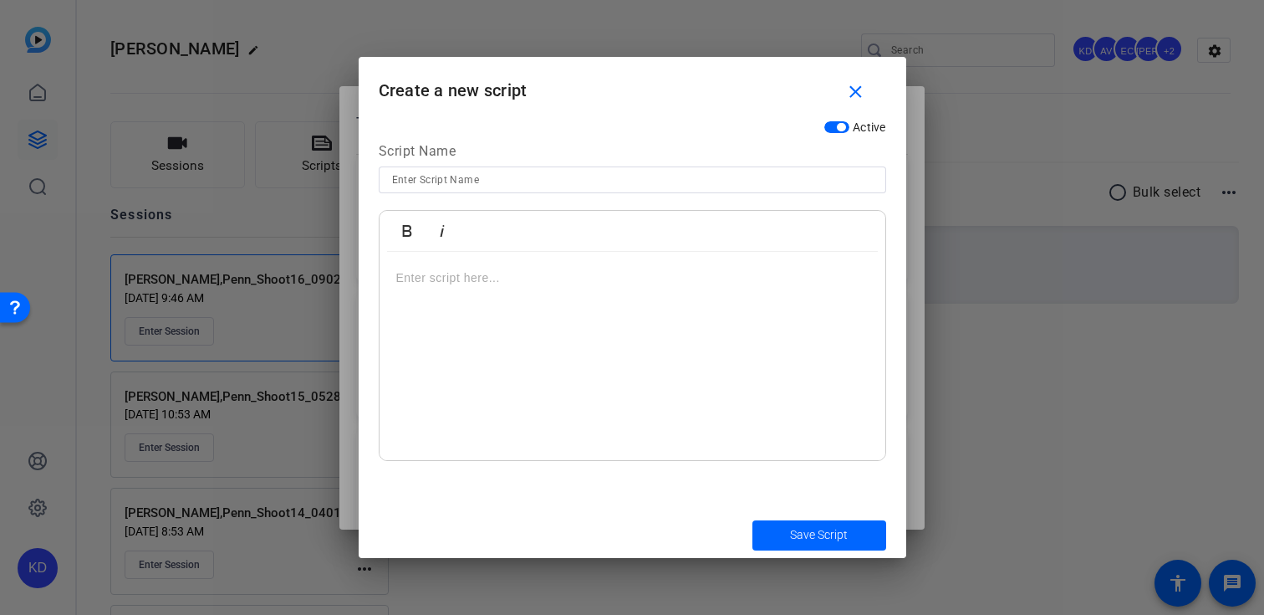
click at [778, 176] on input at bounding box center [632, 180] width 481 height 20
paste input "what does “stacking” insurance mean?"
type input "Unscripted: what does “stacking” insurance mean?"
click at [768, 304] on div at bounding box center [633, 356] width 506 height 209
click at [524, 368] on div "To enrich screen reader interactions, please activate Accessibility in Grammarl…" at bounding box center [633, 356] width 506 height 209
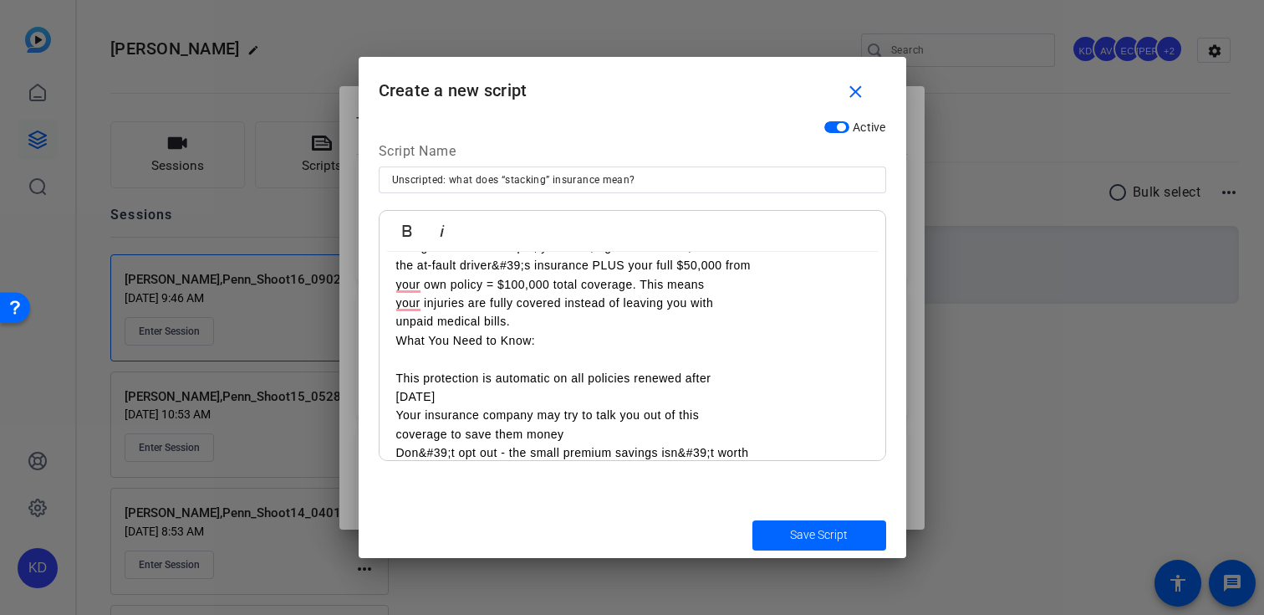
scroll to position [144, 0]
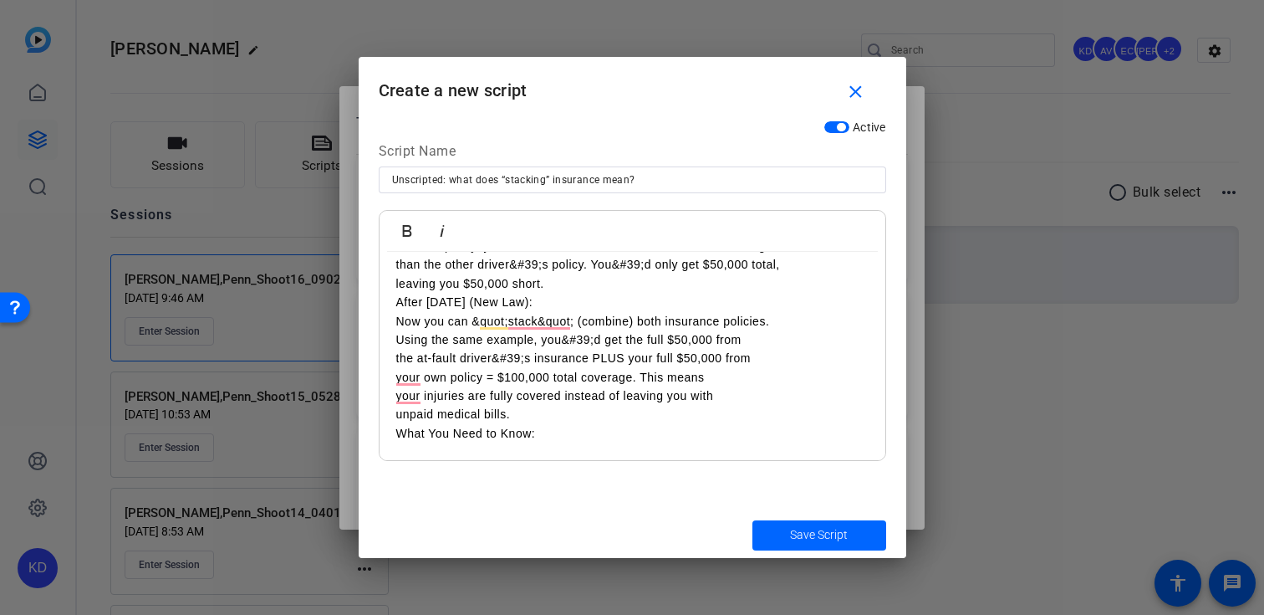
click at [387, 283] on div "Hey Penn what does “stacking” insurance mean? Before July 1, 2023 (Old Law): If…" at bounding box center [633, 415] width 506 height 614
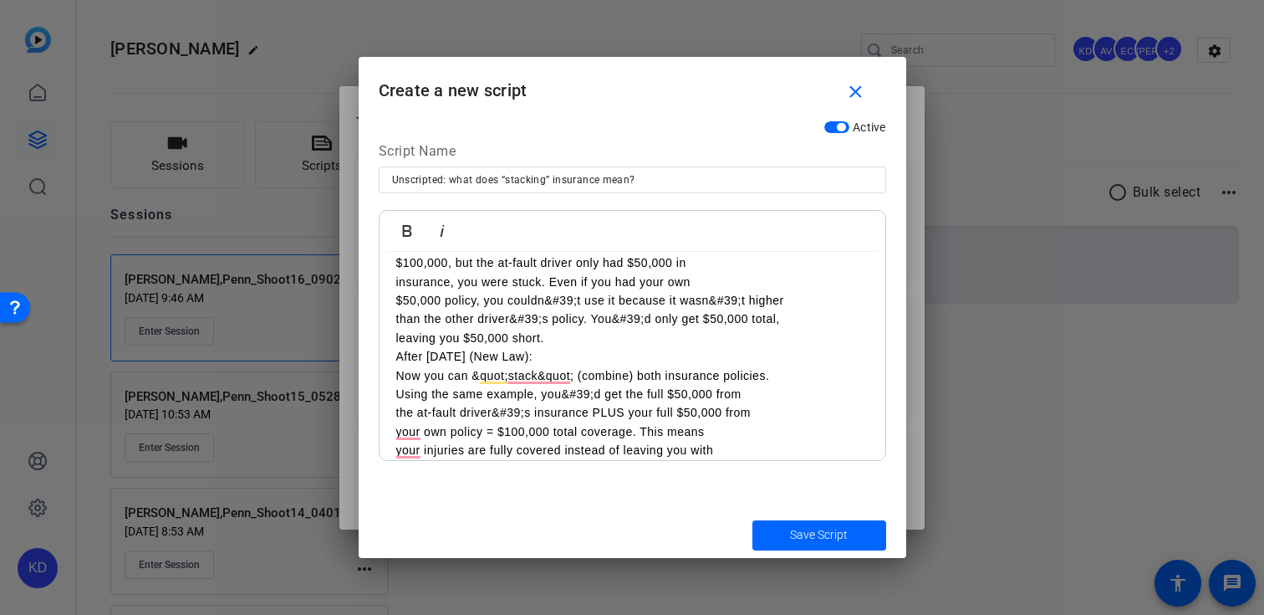
scroll to position [0, 0]
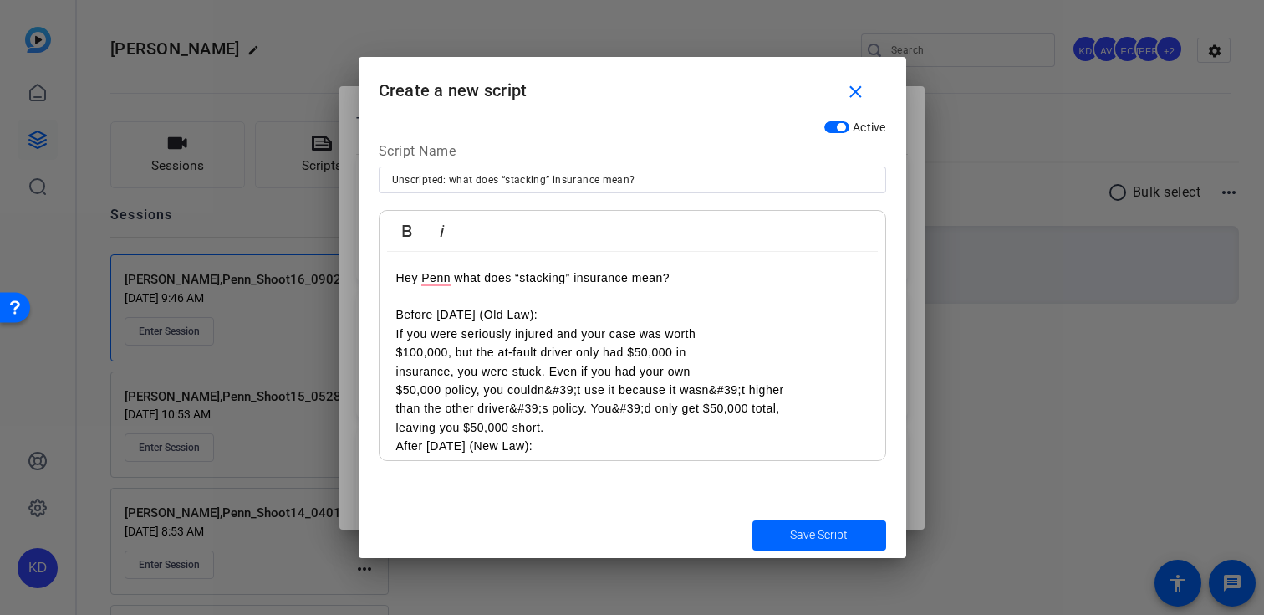
click at [387, 337] on div "Hey Penn what does “stacking” insurance mean? Before July 1, 2023 (Old Law): If…" at bounding box center [633, 559] width 506 height 614
drag, startPoint x: 383, startPoint y: 354, endPoint x: 384, endPoint y: 364, distance: 10.1
click at [383, 355] on div "Hey Penn what does “stacking” insurance mean? Before July 1, 2023 (Old Law): If…" at bounding box center [633, 559] width 506 height 614
click at [389, 379] on div "Hey Penn what does “stacking” insurance mean? Before July 1, 2023 (Old Law): If…" at bounding box center [633, 559] width 506 height 614
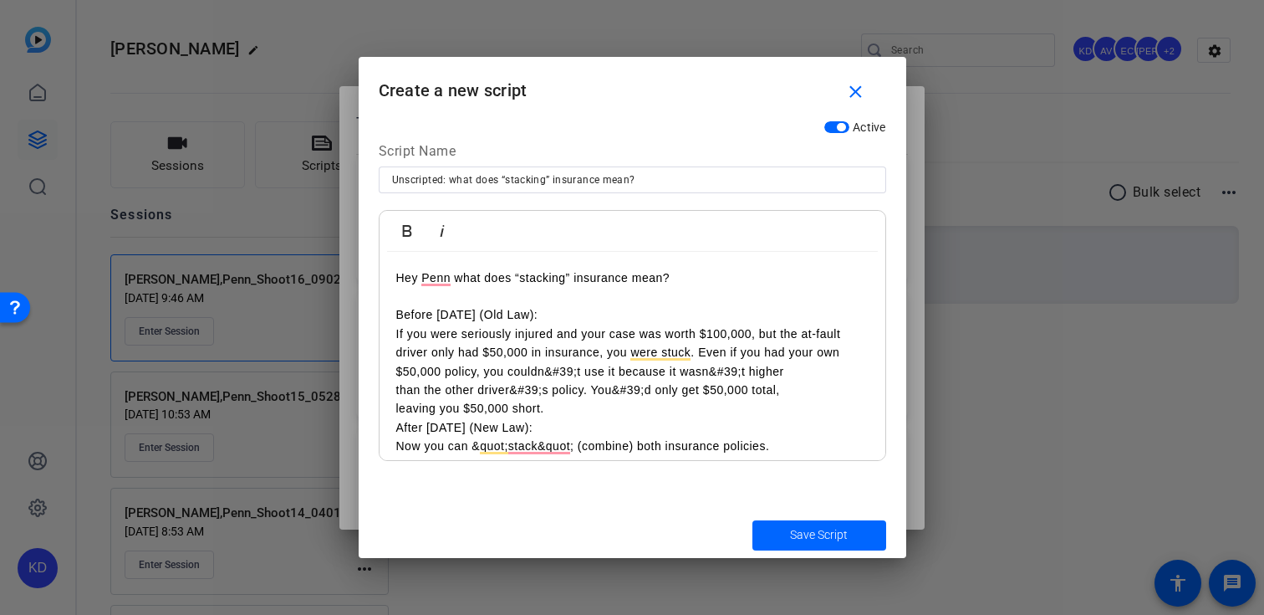
click at [576, 374] on p "$50,000 policy, you couldn&#39;t use it because it wasn&#39;t higher" at bounding box center [632, 371] width 472 height 18
drag, startPoint x: 711, startPoint y: 372, endPoint x: 714, endPoint y: 387, distance: 15.4
click at [711, 372] on p "$50,000 policy, you couldn't use it because it wasn&#39;t higher" at bounding box center [632, 371] width 472 height 18
click at [396, 398] on p "than the other driver&#39;s policy. You&#39;d only get $50,000 total," at bounding box center [632, 389] width 472 height 18
click at [461, 393] on p "$50,000 policy, you couldn't use it because it wasn't higher than the other dri…" at bounding box center [632, 381] width 472 height 38
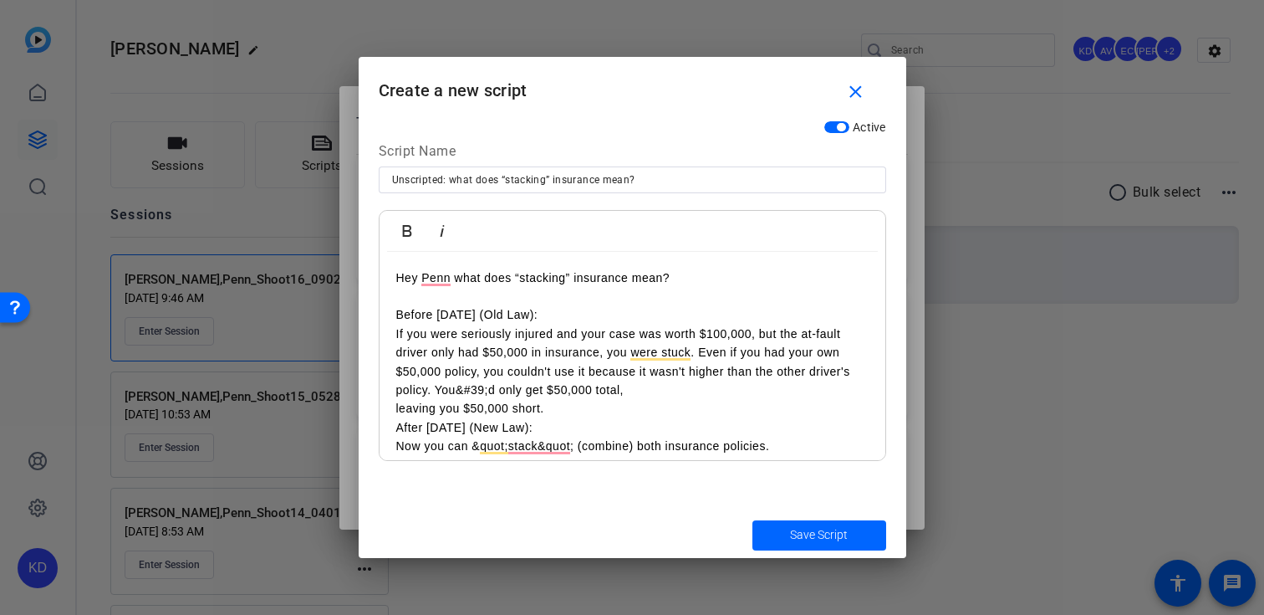
drag, startPoint x: 487, startPoint y: 391, endPoint x: 490, endPoint y: 443, distance: 51.9
click at [487, 401] on div "Hey Penn what does “stacking” insurance mean? Before July 1, 2023 (Old Law): If…" at bounding box center [633, 549] width 506 height 595
click at [390, 414] on div "Hey Penn what does “stacking” insurance mean? Before July 1, 2023 (Old Law): If…" at bounding box center [633, 549] width 506 height 595
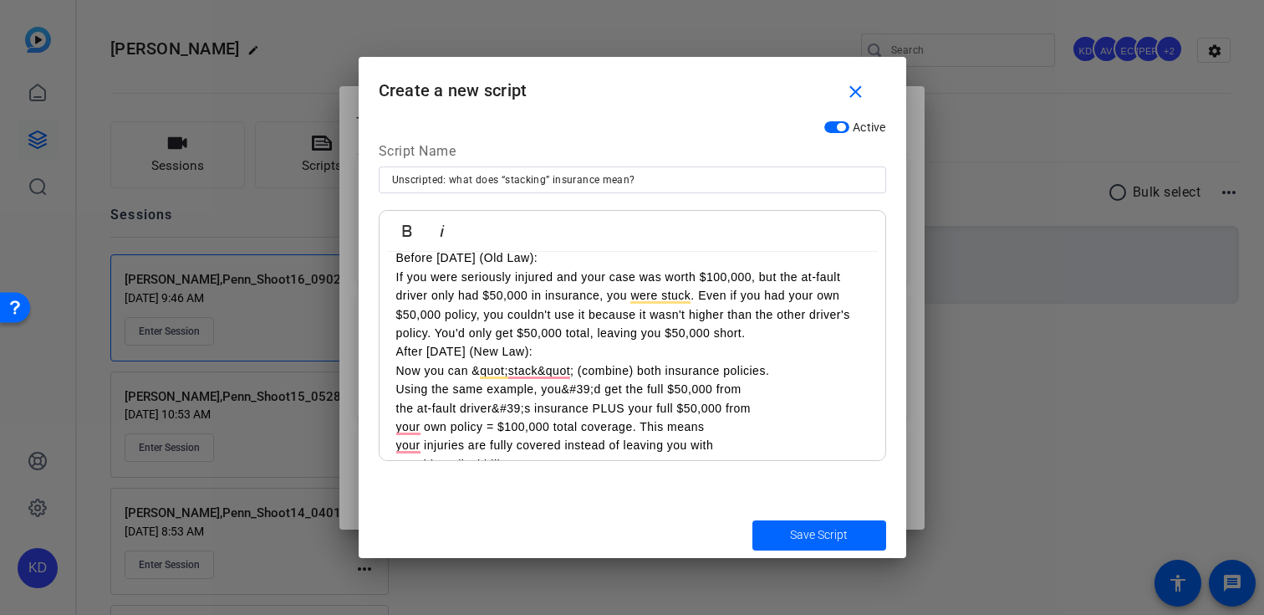
scroll to position [57, 0]
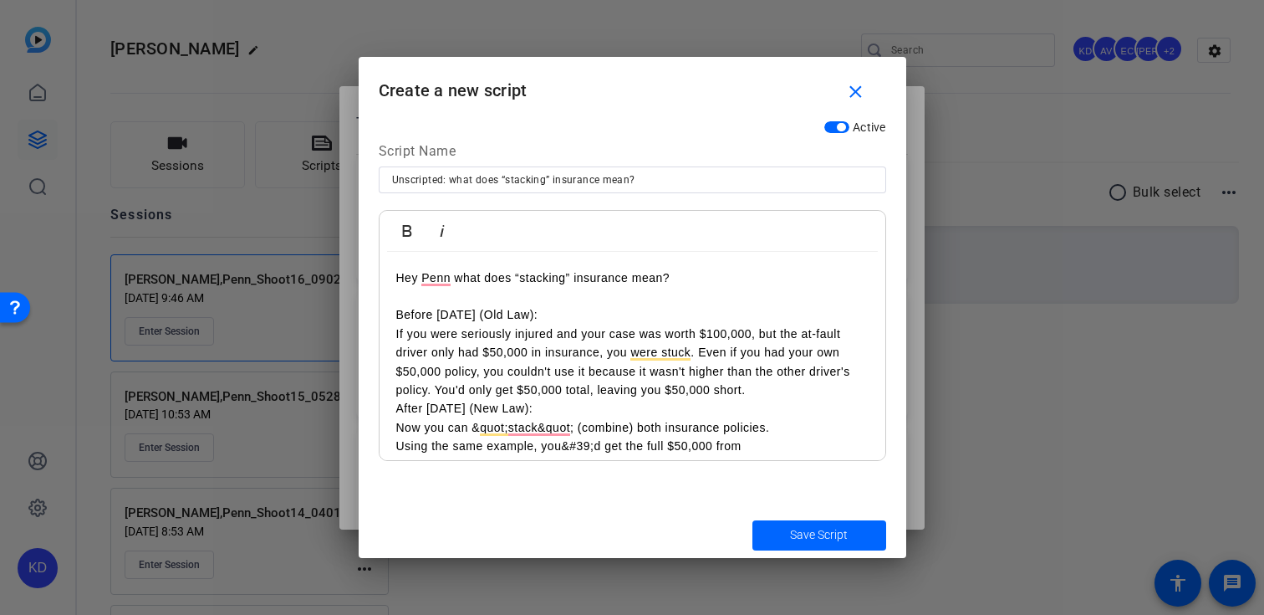
scroll to position [57, 0]
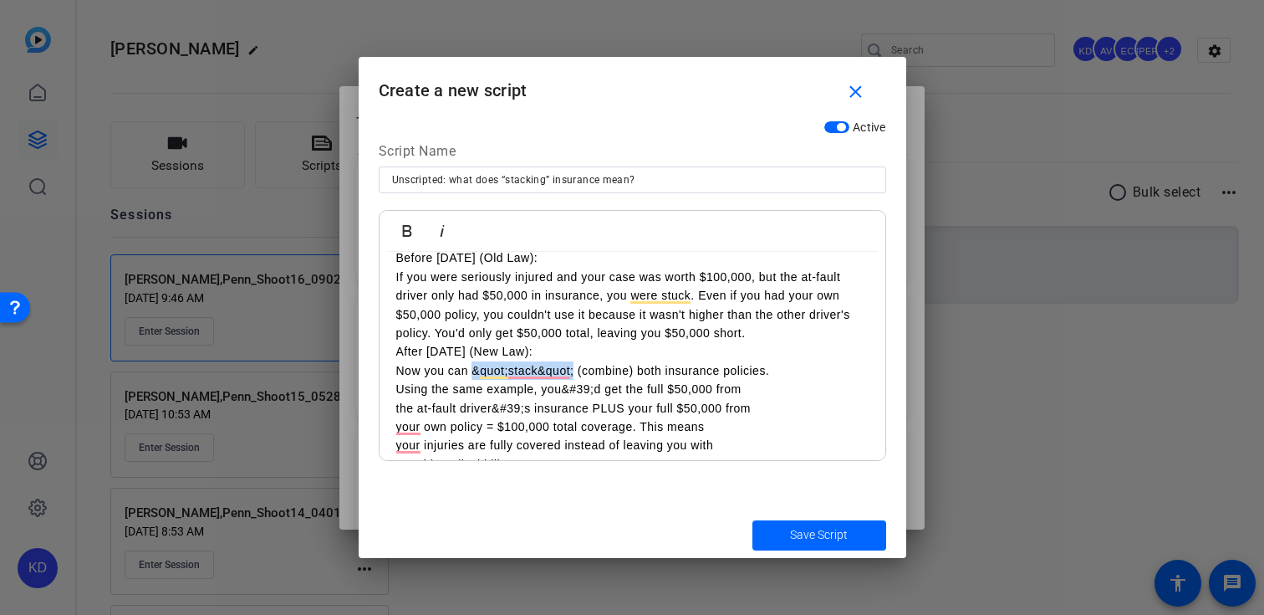
drag, startPoint x: 574, startPoint y: 373, endPoint x: 473, endPoint y: 372, distance: 100.3
click at [473, 372] on p "Now you can &quot;stack&quot; (combine) both insurance policies." at bounding box center [632, 370] width 472 height 18
click at [521, 371] on p "Now you can "stack" (combine) both insurance policies." at bounding box center [632, 370] width 472 height 18
click at [589, 372] on p "Now you can "stack", or combine) both insurance policies." at bounding box center [632, 370] width 472 height 18
click at [383, 415] on div "Hey Penn what does “stacking” insurance mean? Before [DATE] (Old Law): If you w…" at bounding box center [633, 483] width 506 height 576
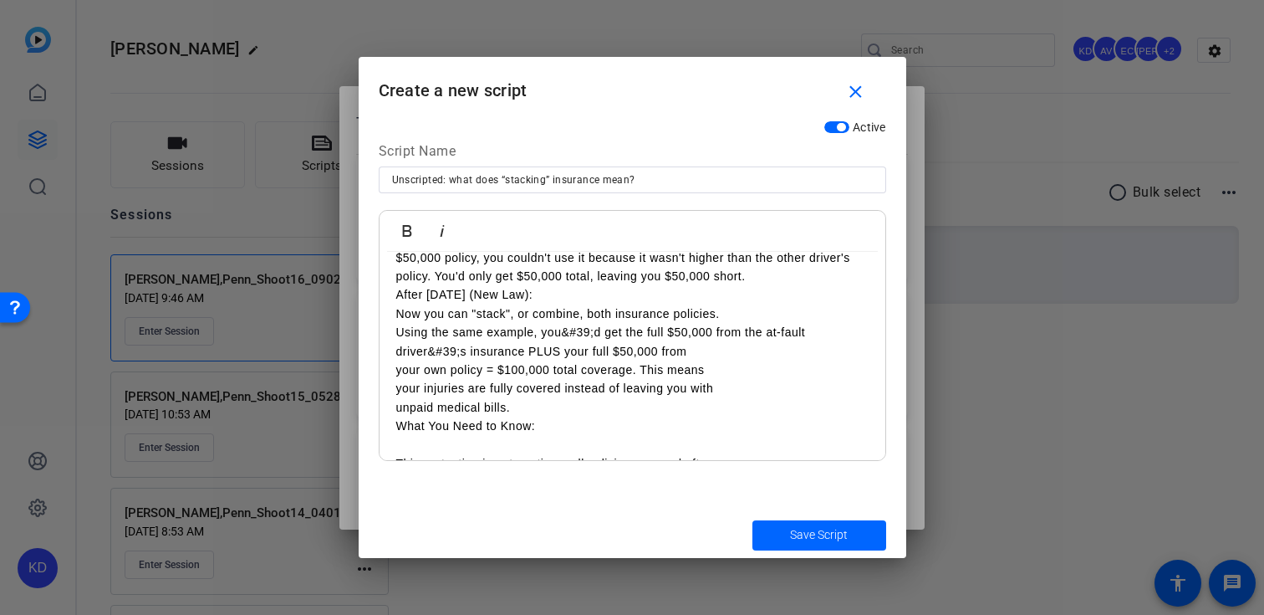
scroll to position [139, 0]
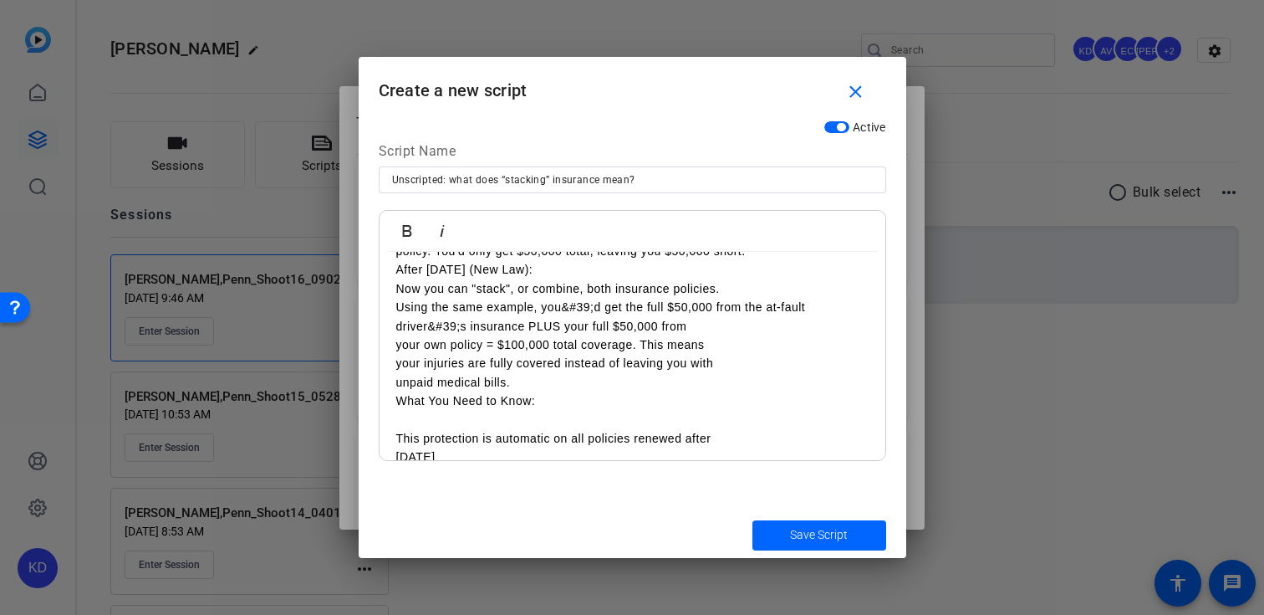
click at [595, 309] on p "Using the same example, you&#39;d get the full $50,000 from the at-fault driver…" at bounding box center [632, 317] width 472 height 38
click at [395, 348] on div "Hey Penn what does “stacking” insurance mean? Before [DATE] (Old Law): If you w…" at bounding box center [633, 401] width 506 height 576
click at [392, 363] on div "Hey Penn what does “stacking” insurance mean? Before [DATE] (Old Law): If you w…" at bounding box center [633, 401] width 506 height 576
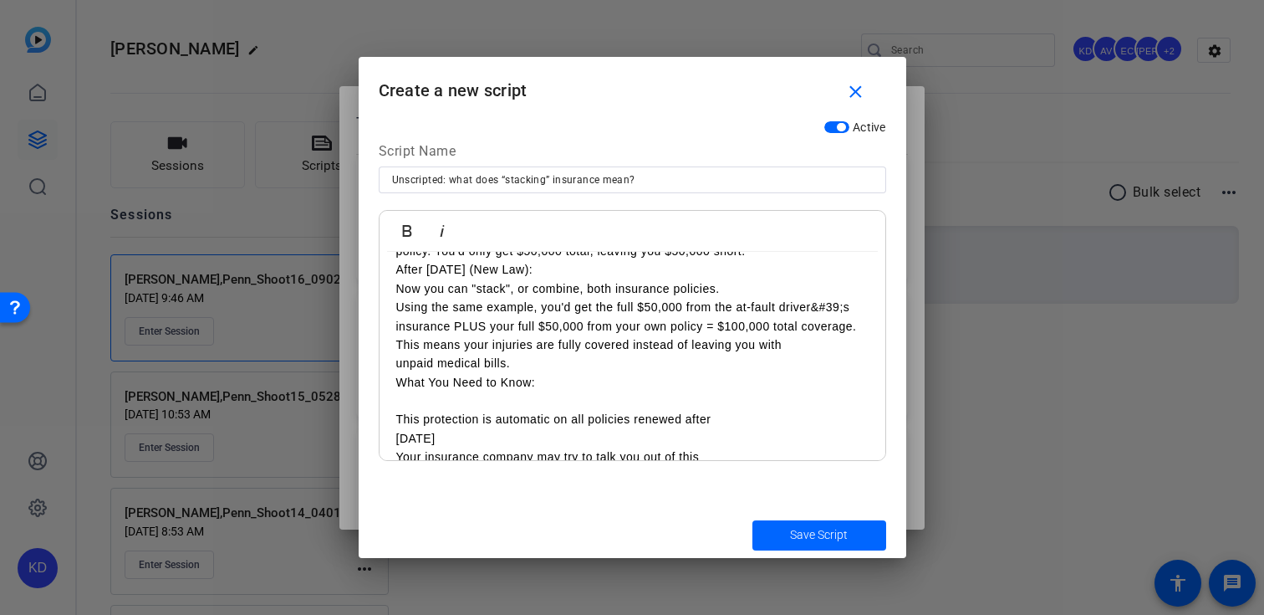
click at [386, 365] on div "Hey Penn what does “stacking” insurance mean? Before [DATE] (Old Law): If you w…" at bounding box center [633, 392] width 506 height 558
click at [392, 418] on div "Hey Penn what does “stacking” insurance mean? Before [DATE] (Old Law): If you w…" at bounding box center [633, 392] width 506 height 558
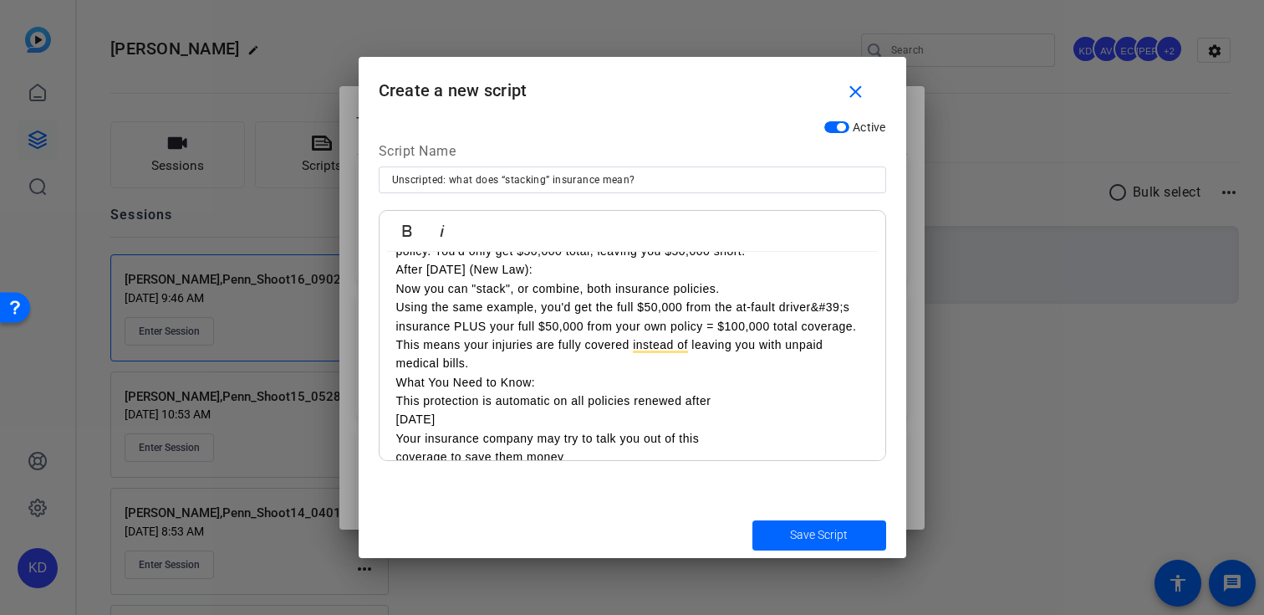
click at [390, 423] on div "Hey Penn what does “stacking” insurance mean? Before [DATE] (Old Law): If you w…" at bounding box center [633, 382] width 506 height 539
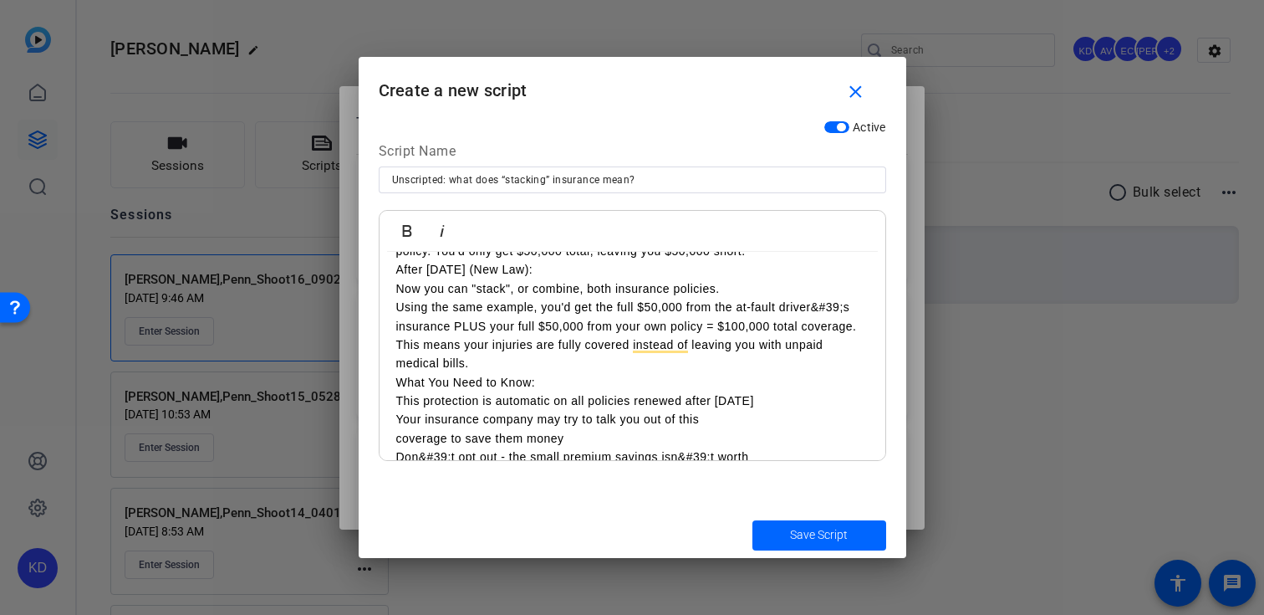
scroll to position [146, 0]
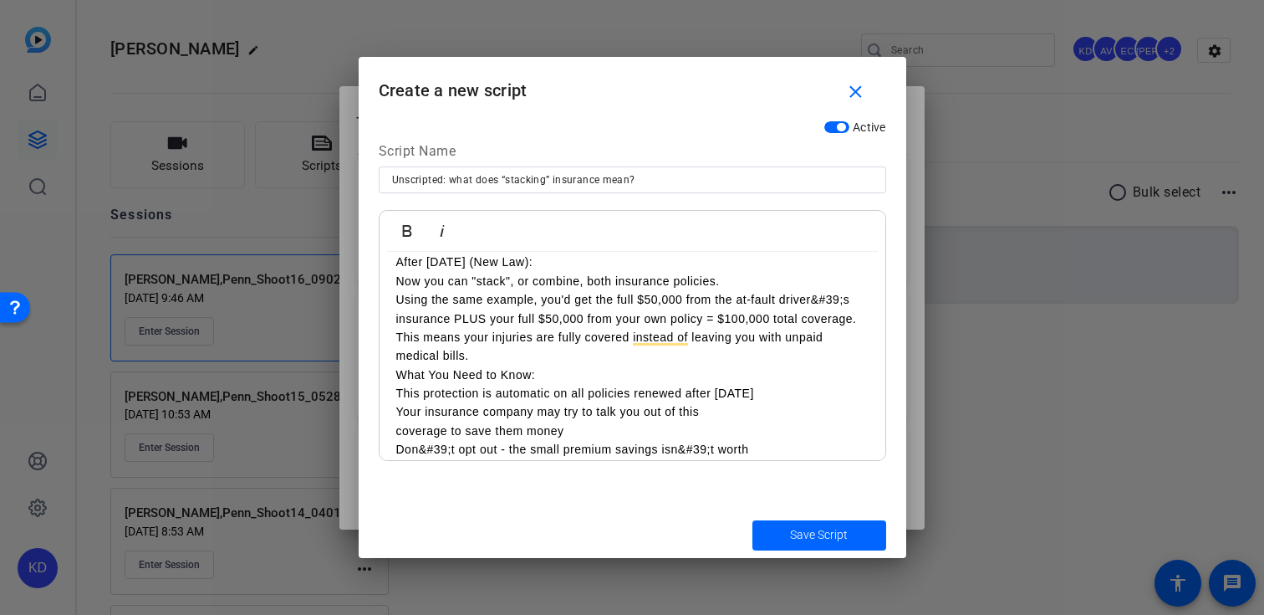
click at [393, 433] on div "Hey Penn what does “stacking” insurance mean? Before [DATE] (Old Law): If you w…" at bounding box center [633, 365] width 506 height 520
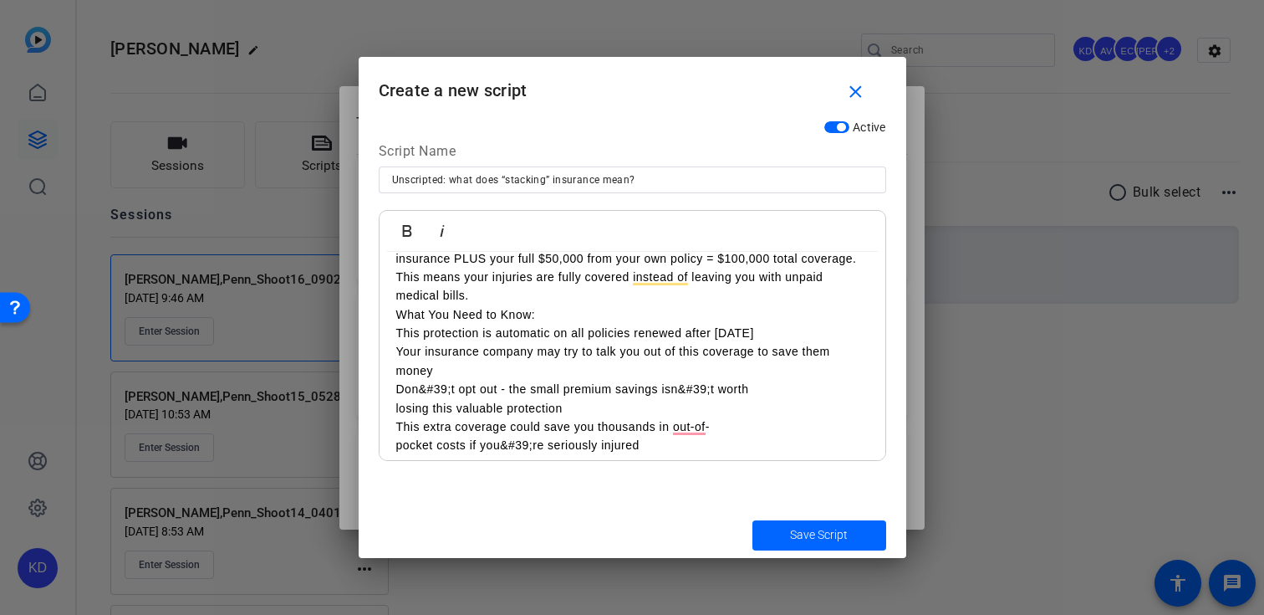
scroll to position [232, 0]
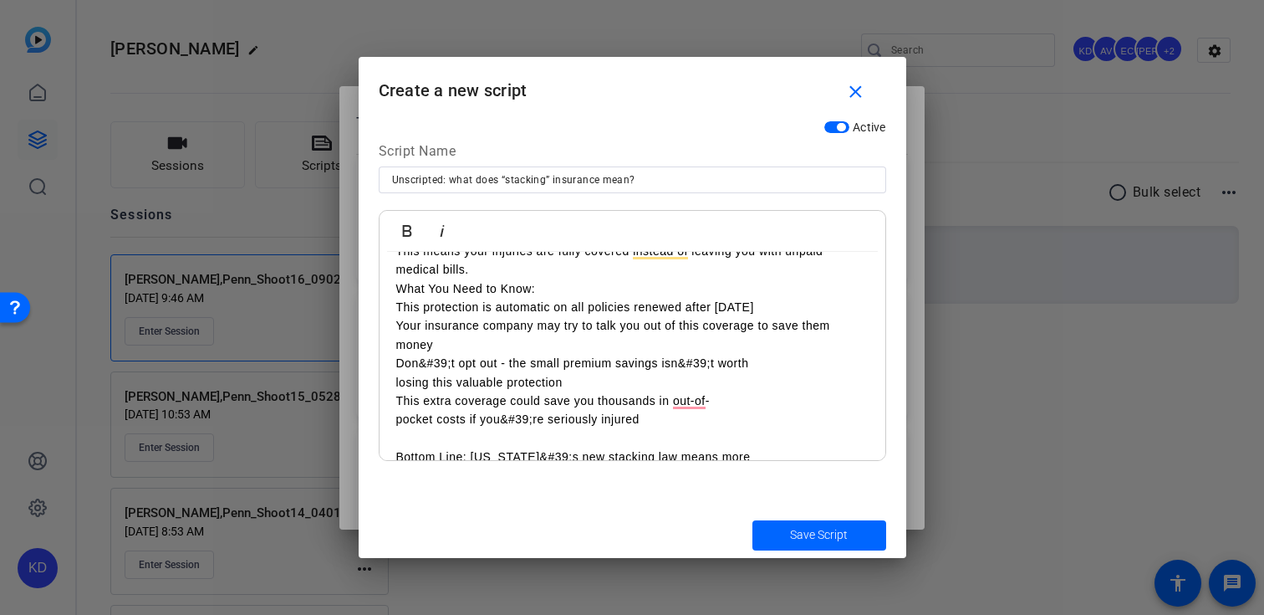
drag, startPoint x: 451, startPoint y: 365, endPoint x: 451, endPoint y: 384, distance: 19.2
click at [451, 365] on p "Don&#39;t opt out - the small premium savings isn&#39;t worth" at bounding box center [632, 363] width 472 height 18
click at [681, 365] on p "Don't opt out - the small premium savings isn&#39;t worth" at bounding box center [632, 363] width 472 height 18
click at [386, 380] on div "Hey Penn what does “stacking” insurance mean? Before [DATE] (Old Law): If you w…" at bounding box center [633, 279] width 506 height 520
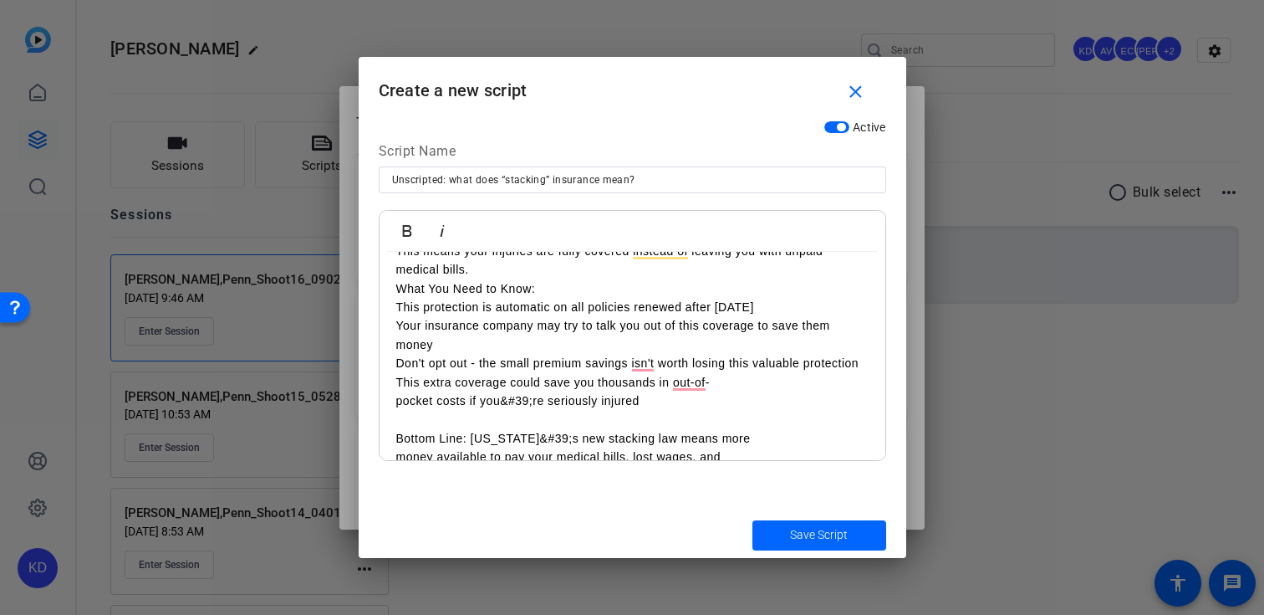
click at [385, 400] on div "Hey Penn what does “stacking” insurance mean? Before [DATE] (Old Law): If you w…" at bounding box center [633, 270] width 506 height 502
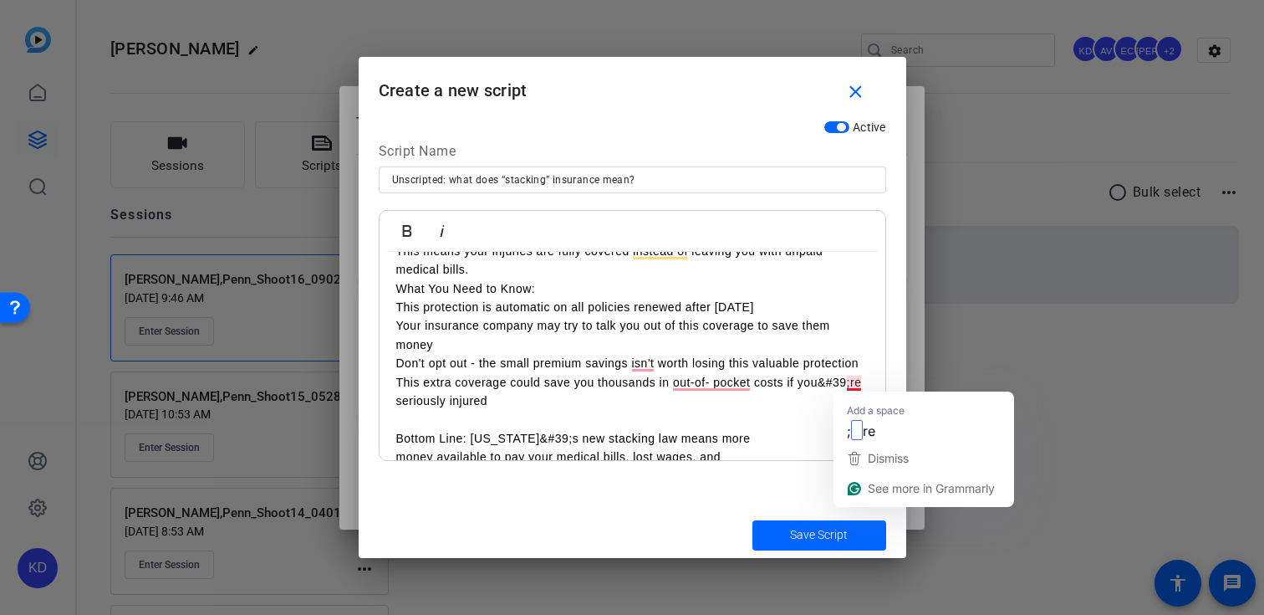
click at [850, 384] on p "This extra coverage could save you thousands in out-of- pocket costs if you&#39…" at bounding box center [632, 392] width 472 height 38
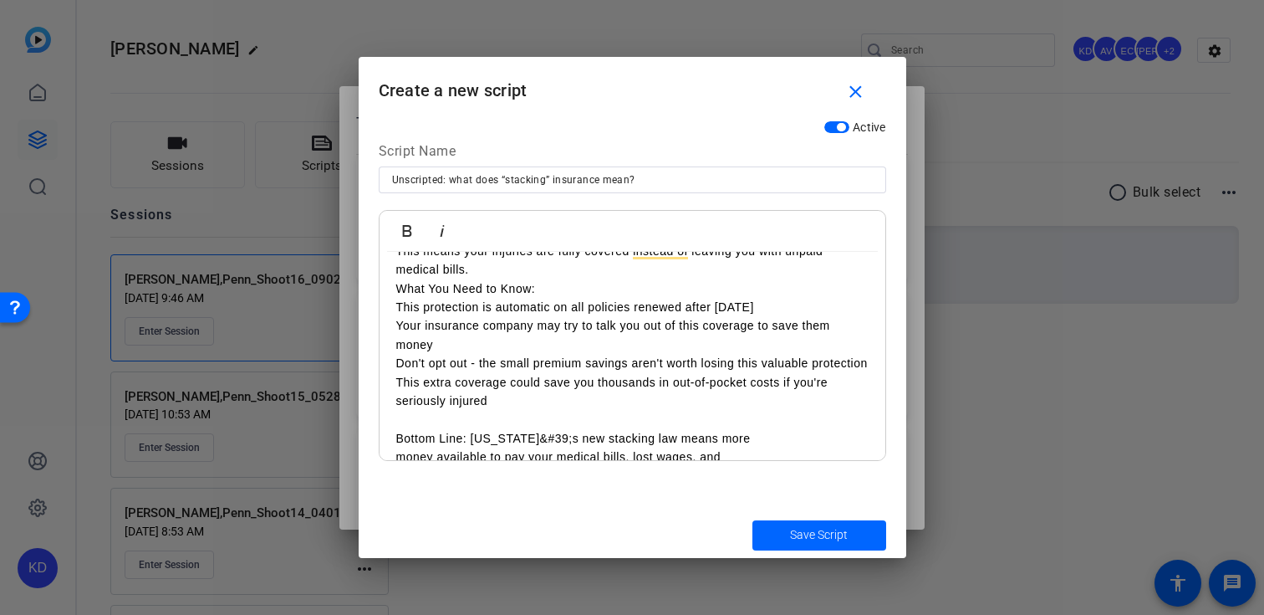
click at [523, 391] on p "This extra coverage could save you thousands in out-of-pocket costs if you're s…" at bounding box center [632, 392] width 472 height 38
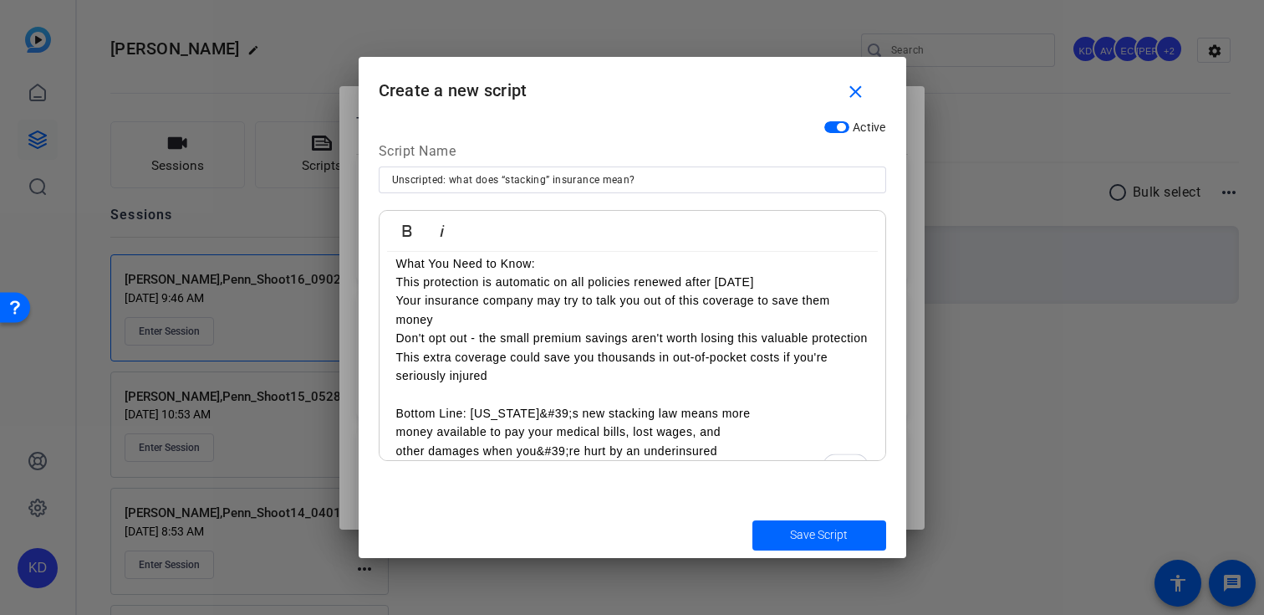
scroll to position [293, 0]
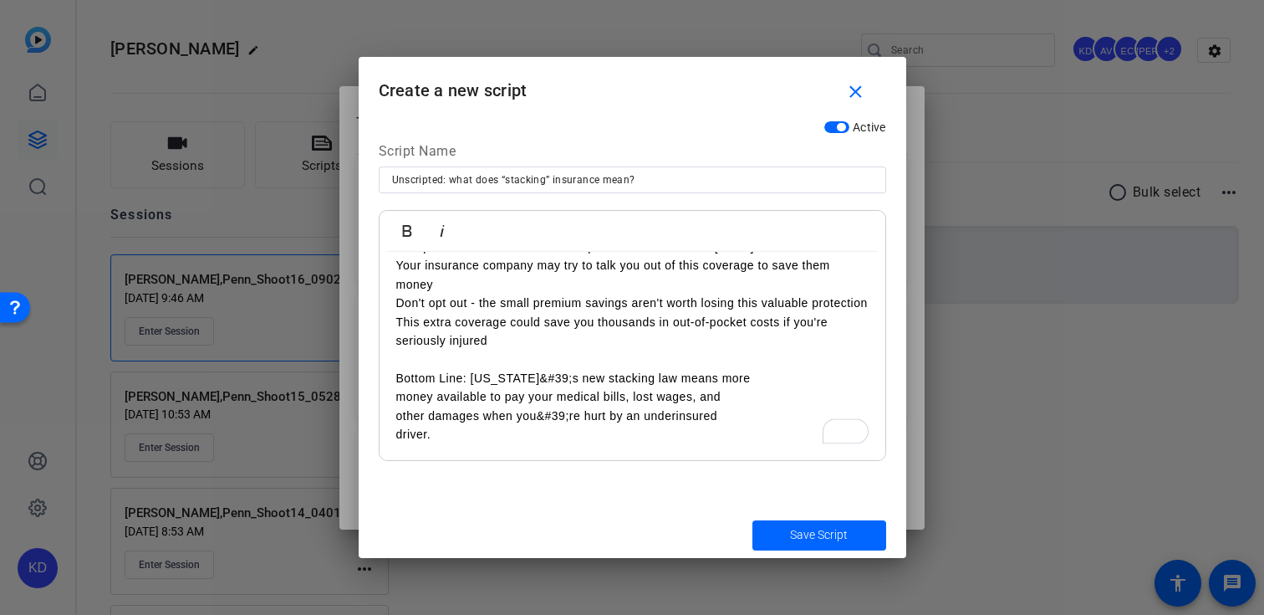
click at [398, 379] on p "Bottom Line: [US_STATE]&#39;s new stacking law means more" at bounding box center [632, 378] width 472 height 18
click at [546, 379] on p "Bottom Line: [US_STATE]&#39;s new stacking law means more" at bounding box center [632, 378] width 472 height 18
click at [392, 397] on div "Hey Penn what does “stacking” insurance mean? Before [DATE] (Old Law): If you w…" at bounding box center [633, 210] width 506 height 502
click at [392, 408] on div "Hey Penn what does “stacking” insurance mean? Before [DATE] (Old Law): If you w…" at bounding box center [633, 210] width 506 height 502
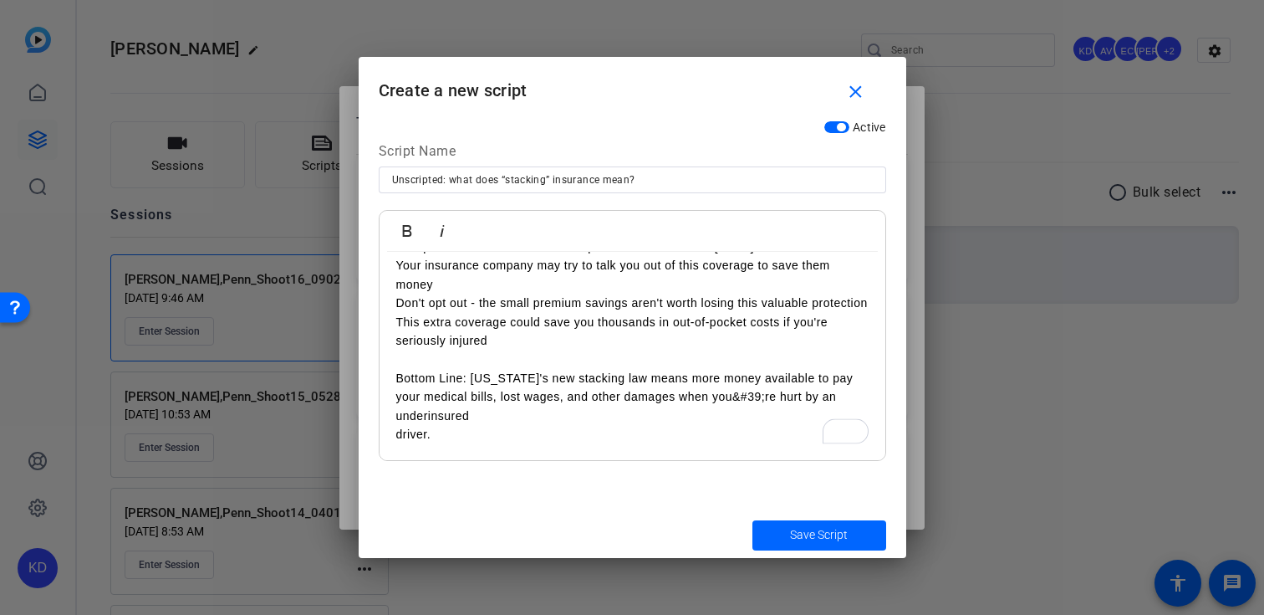
click at [739, 400] on p "Bottom Line: [US_STATE]'s new stacking law means more money available to pay yo…" at bounding box center [632, 397] width 472 height 56
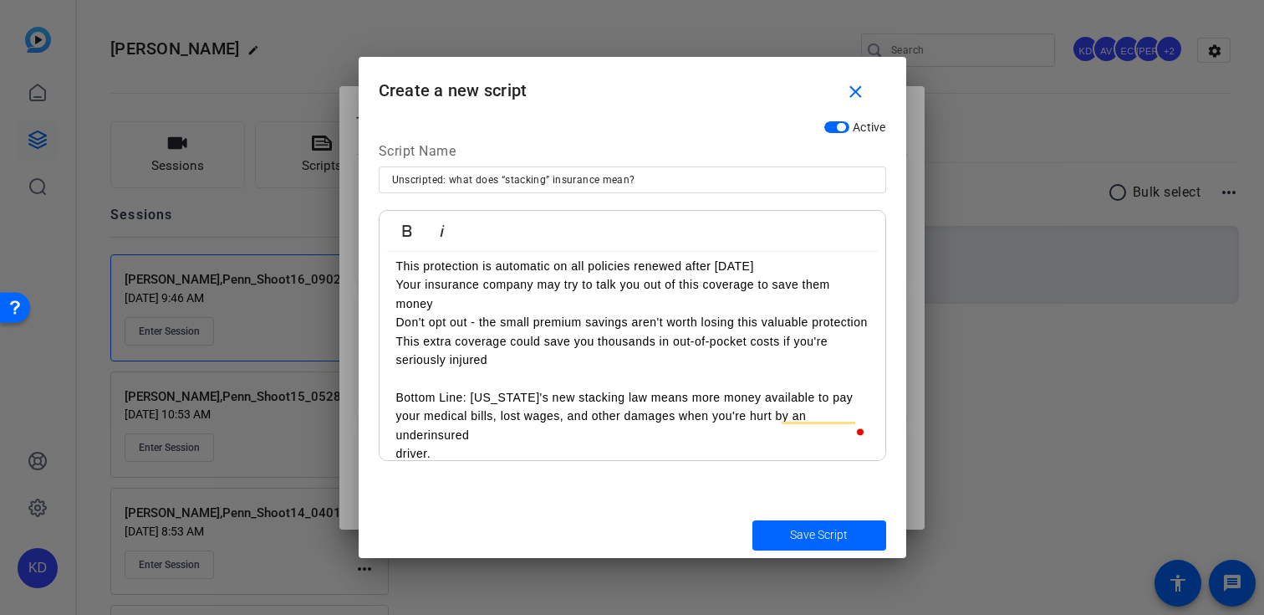
scroll to position [0, 0]
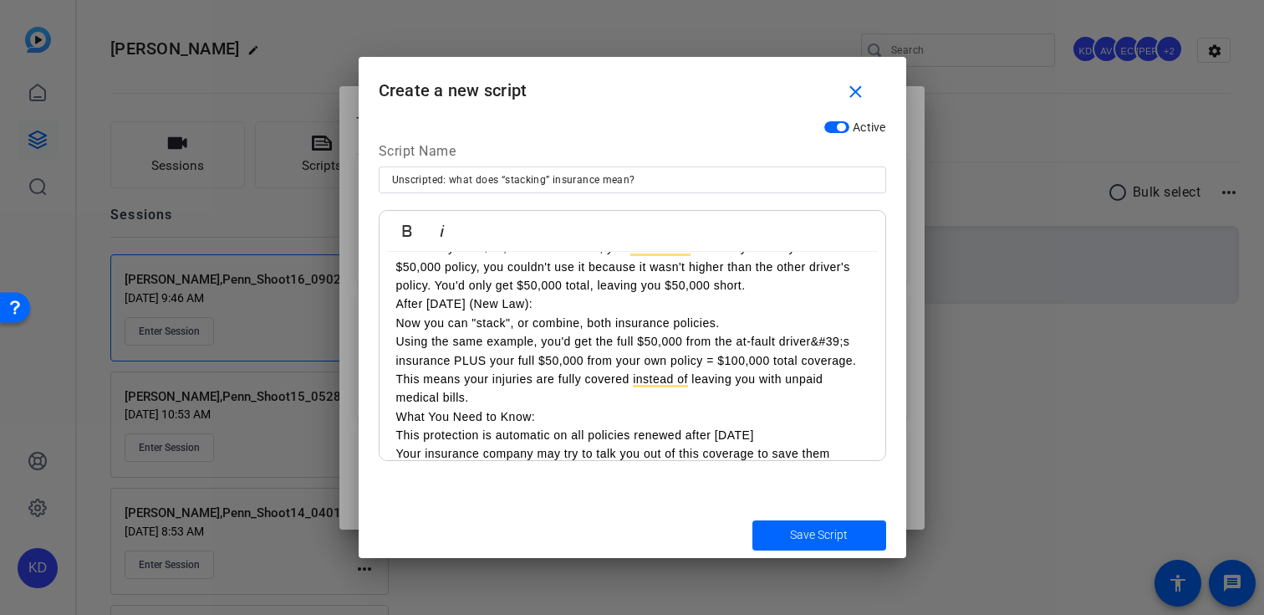
drag, startPoint x: 842, startPoint y: 344, endPoint x: 842, endPoint y: 361, distance: 16.7
click at [842, 348] on p "Using the same example, you'd get the full $50,000 from the at-fault driver&#39…" at bounding box center [632, 369] width 472 height 75
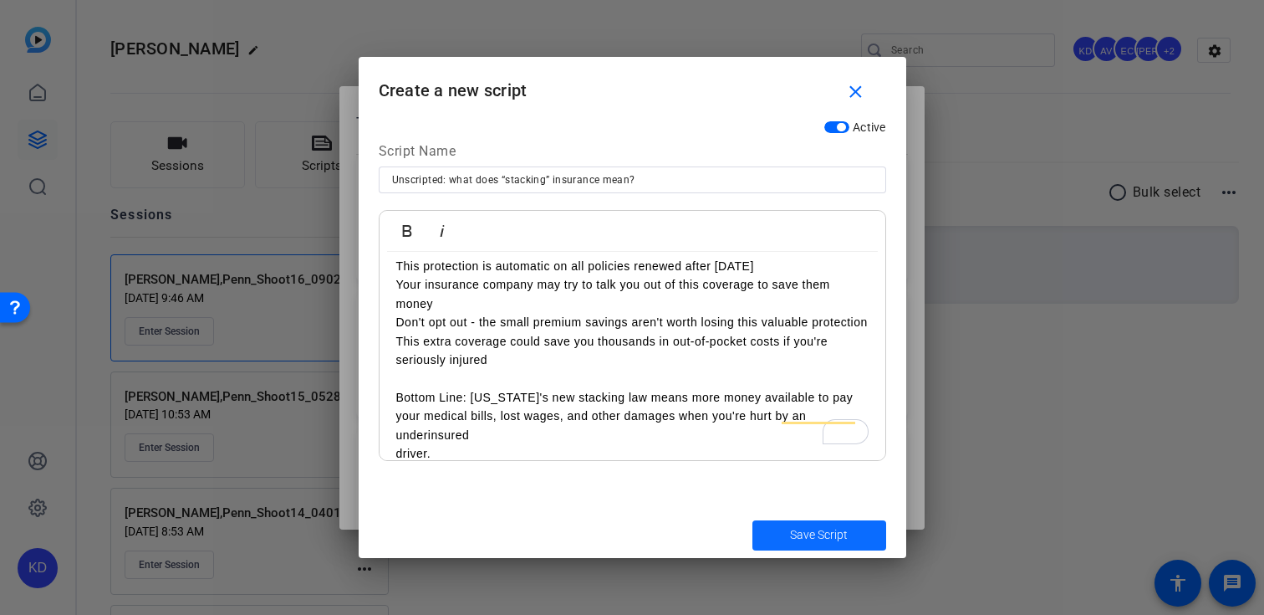
click at [804, 528] on span "Save Script" at bounding box center [819, 535] width 58 height 18
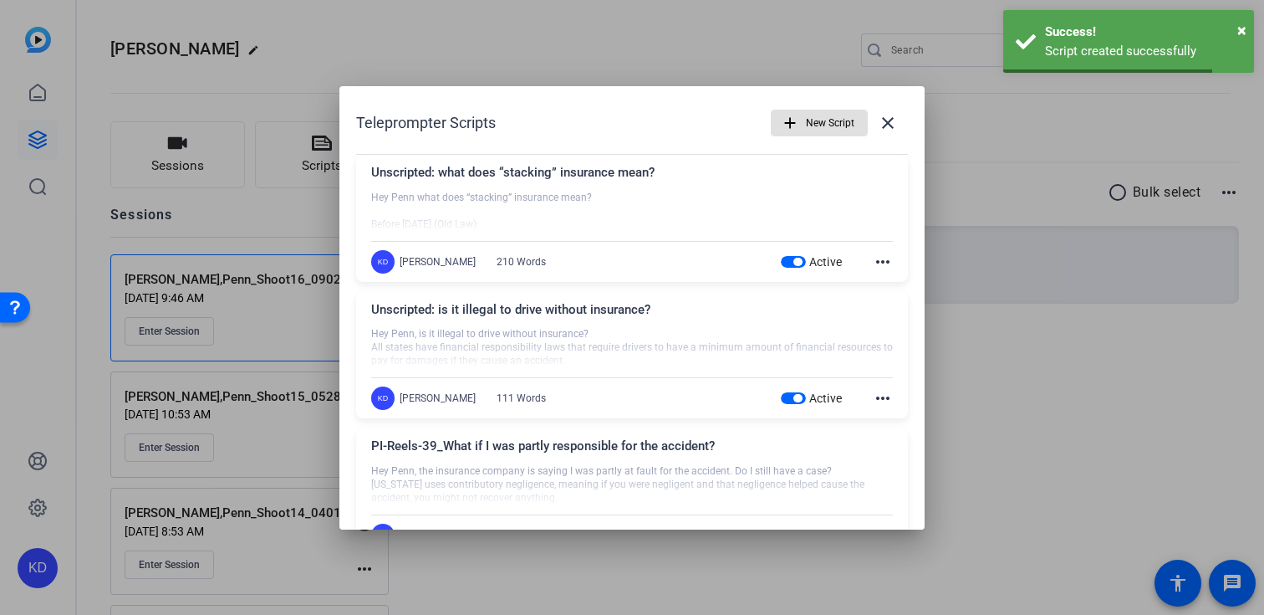
click at [822, 129] on span "New Script" at bounding box center [830, 123] width 48 height 32
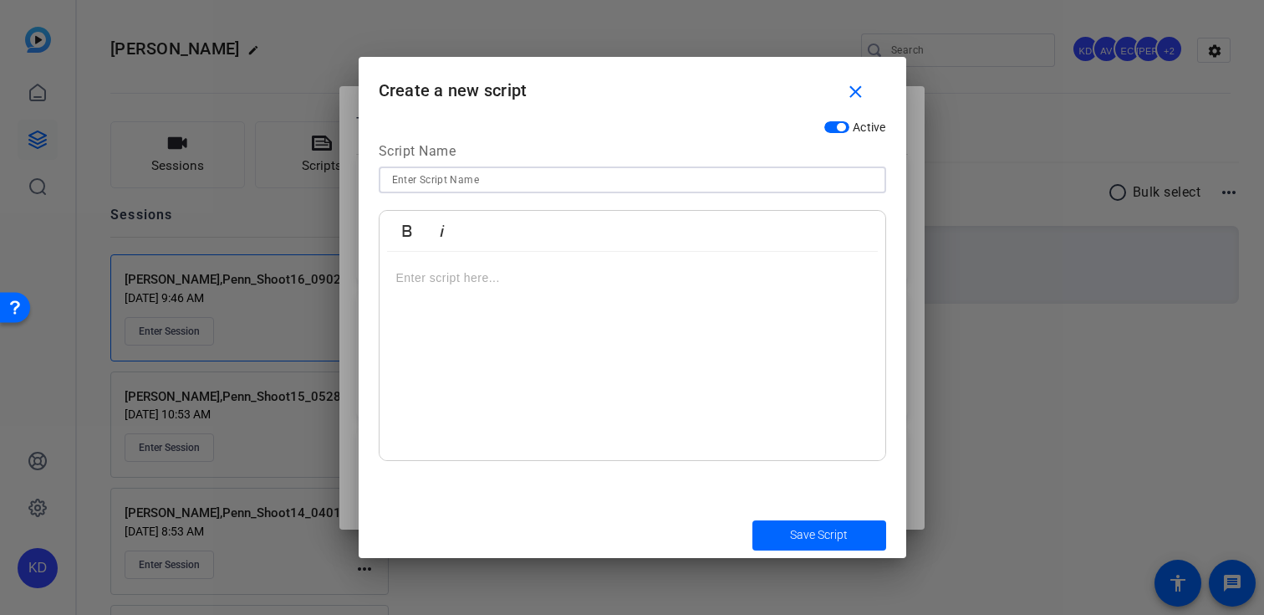
click at [778, 181] on input at bounding box center [632, 180] width 481 height 20
paste input "how do I get in touch with the [PERSON_NAME] Injury Firm over the phone?"
type input "Unscripted: how do I get in touch with the [PERSON_NAME] Injury Firm over the p…"
click at [767, 298] on div "To enrich screen reader interactions, please activate Accessibility in Grammarl…" at bounding box center [633, 356] width 506 height 209
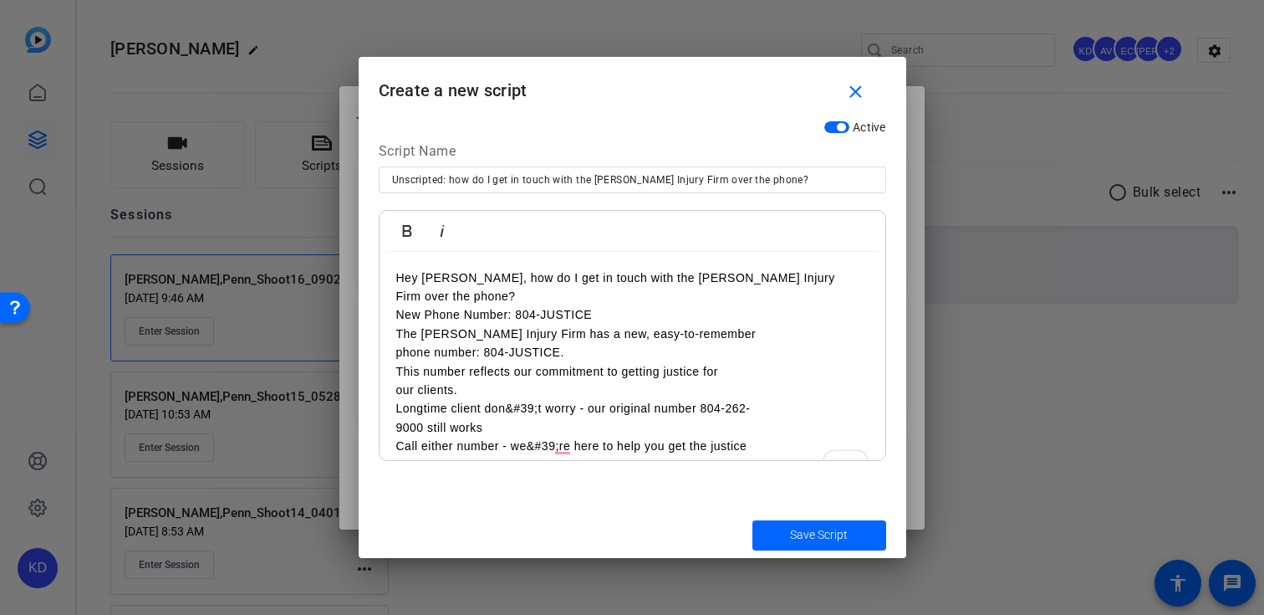
click at [403, 316] on p "New Phone Number: 804-JUSTICE" at bounding box center [632, 314] width 472 height 18
click at [533, 318] on p "Our new Phone Number: 804-JUSTICE" at bounding box center [632, 314] width 472 height 18
click at [386, 357] on div "Hey Penn, how do I get in touch with the [PERSON_NAME] Injury Firm over the pho…" at bounding box center [633, 371] width 506 height 239
click at [385, 392] on div "Hey Penn, how do I get in touch with the [PERSON_NAME] Injury Firm over the pho…" at bounding box center [633, 371] width 506 height 239
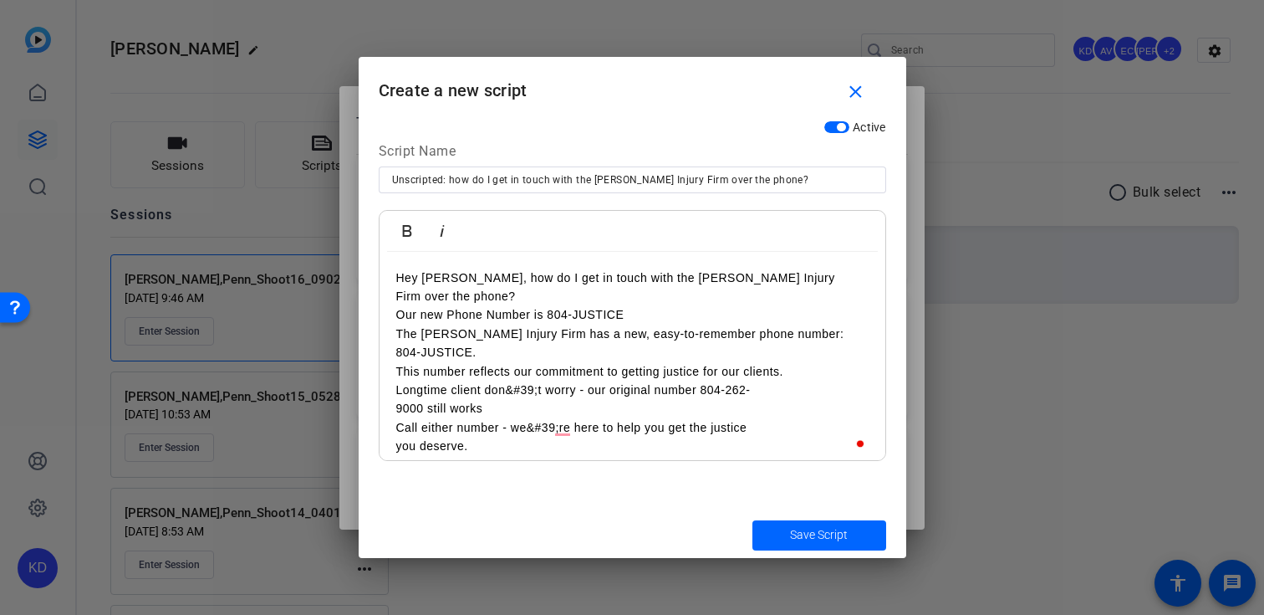
click at [532, 386] on p "Longtime client don&#39;t worry - our original number 804-262-" at bounding box center [632, 389] width 472 height 18
click at [393, 410] on div "Hey Penn, how do I get in touch with the [PERSON_NAME] Injury Firm over the pho…" at bounding box center [633, 362] width 506 height 221
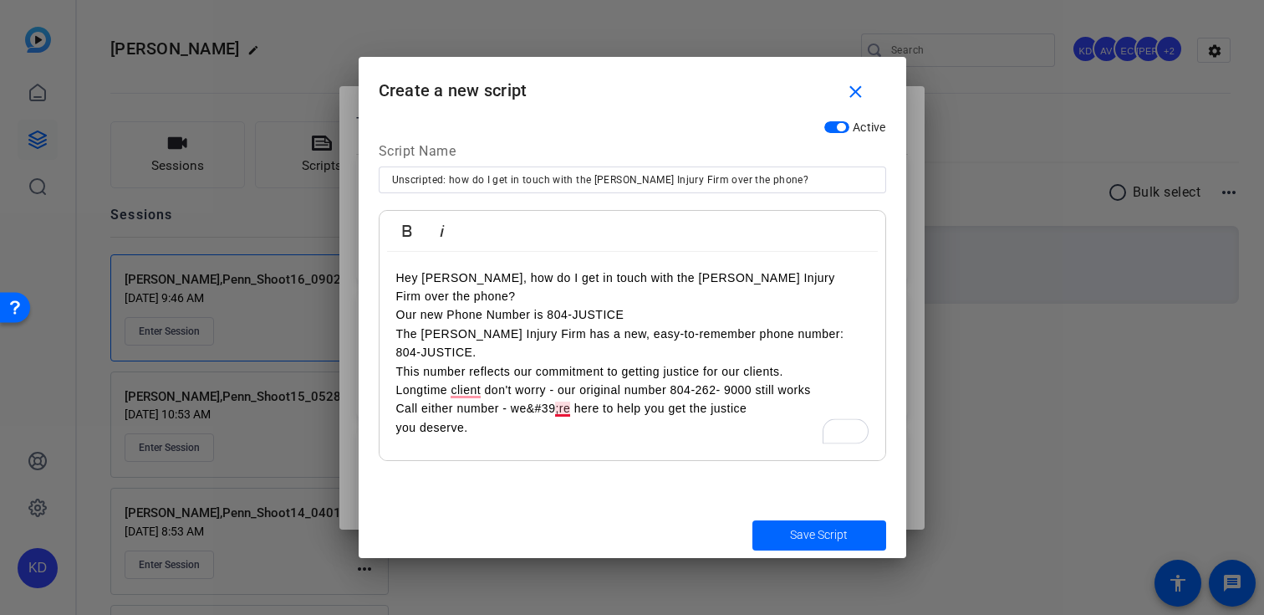
click at [559, 410] on p "Call either number - we&#39;re here to help you get the justice" at bounding box center [632, 408] width 472 height 18
click at [384, 431] on div "Hey Penn, how do I get in touch with the [PERSON_NAME] Injury Firm over the pho…" at bounding box center [633, 356] width 506 height 209
click at [764, 528] on span "submit" at bounding box center [820, 535] width 134 height 40
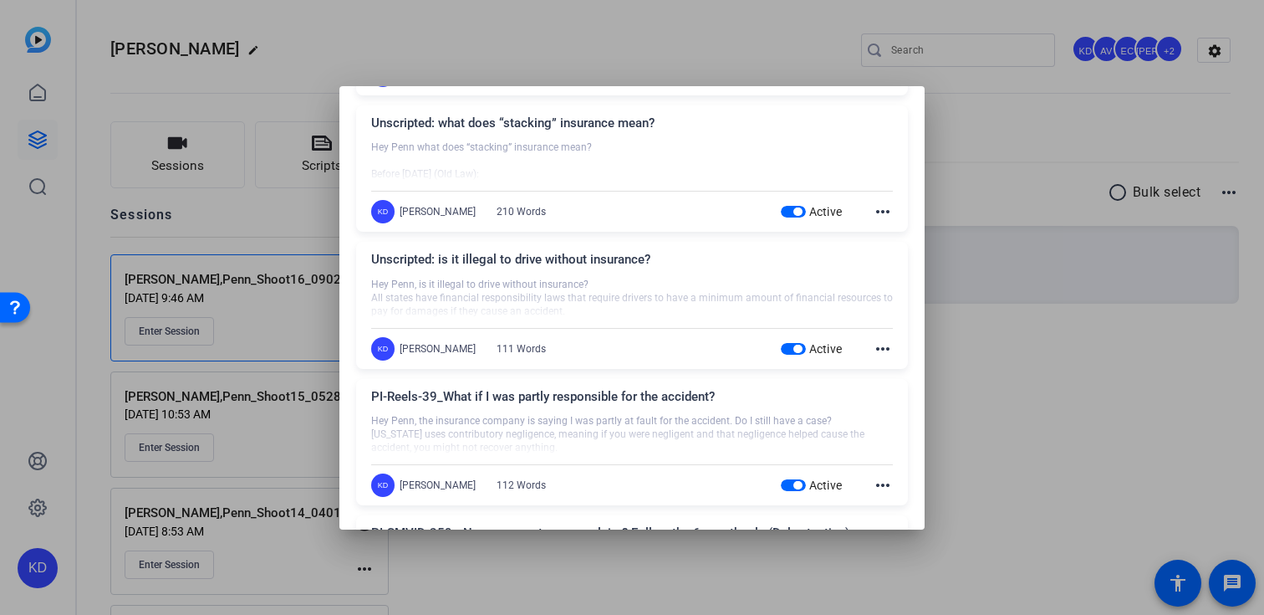
scroll to position [177, 0]
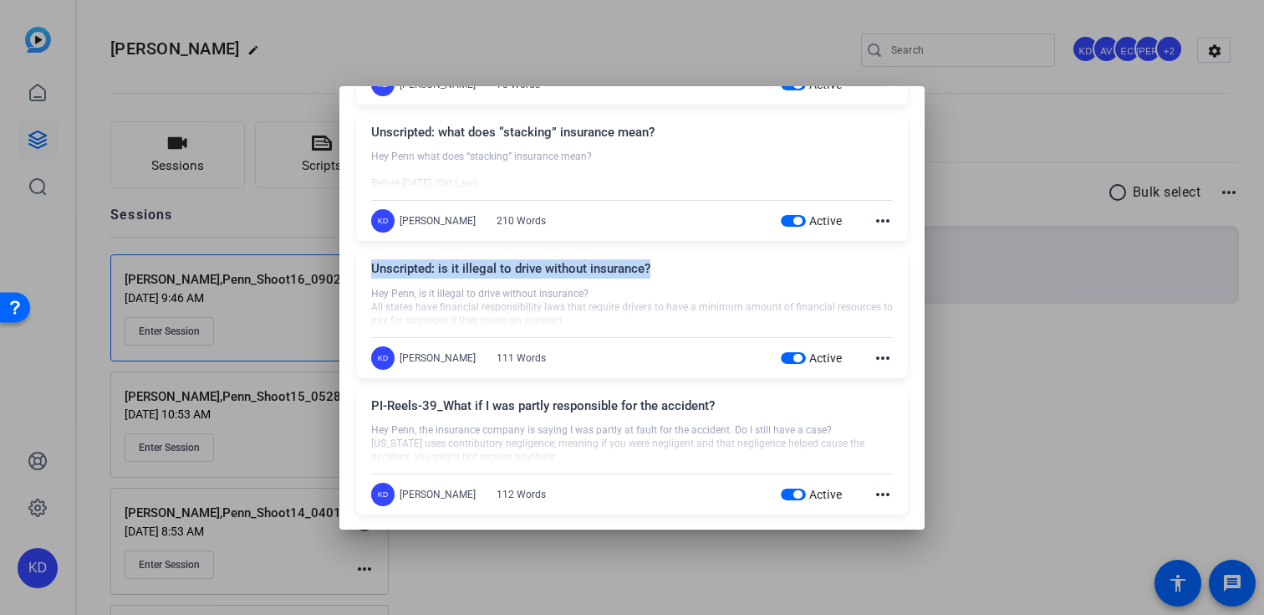
drag, startPoint x: 649, startPoint y: 267, endPoint x: 362, endPoint y: 271, distance: 286.8
click at [362, 271] on div "Unscripted: is it illegal to drive without insurance? Hey [PERSON_NAME], is it …" at bounding box center [632, 314] width 552 height 127
copy div "Unscripted: is it illegal to drive without insurance?"
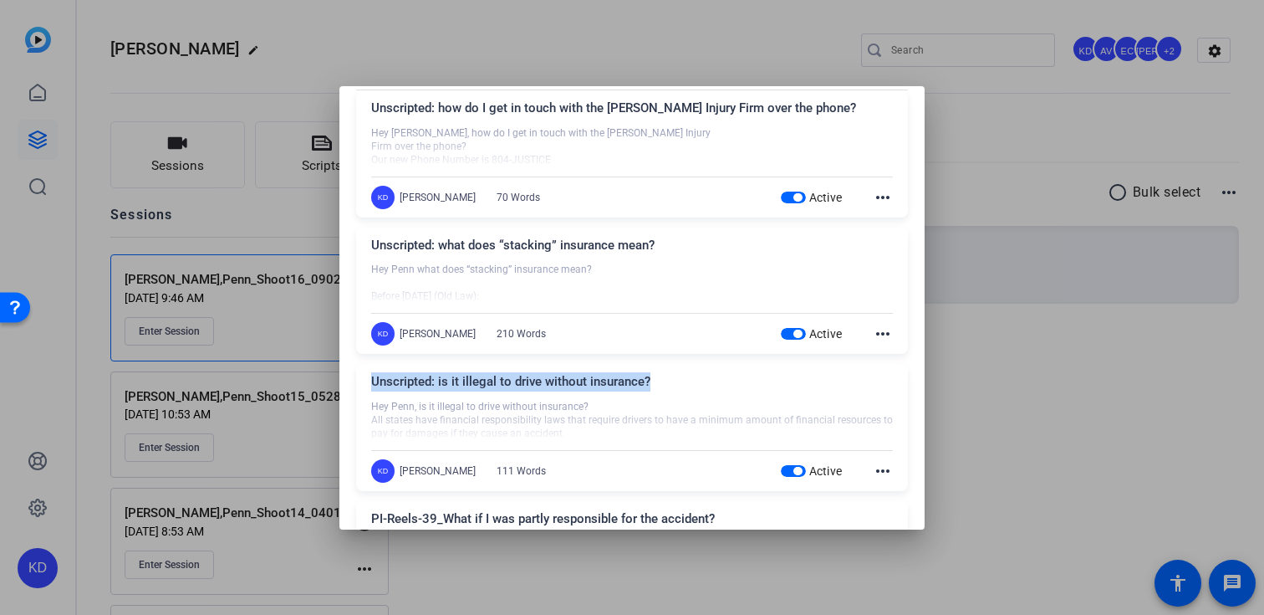
scroll to position [0, 0]
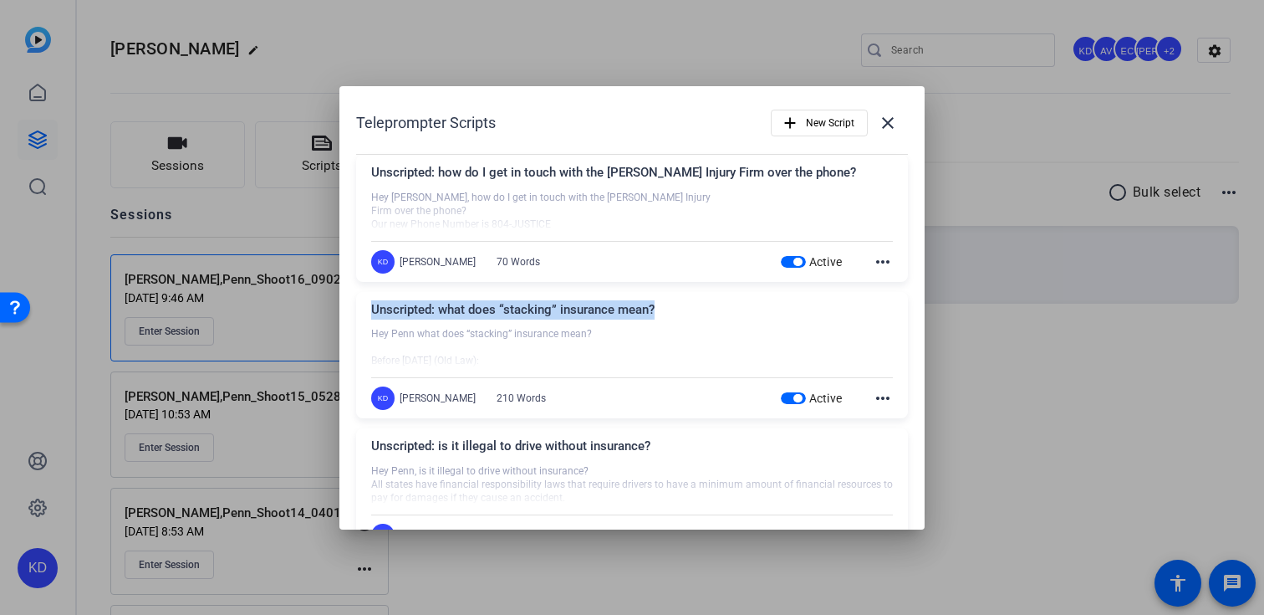
drag, startPoint x: 656, startPoint y: 309, endPoint x: 344, endPoint y: 313, distance: 312.7
copy div "Unscripted: what does “stacking” insurance mean?"
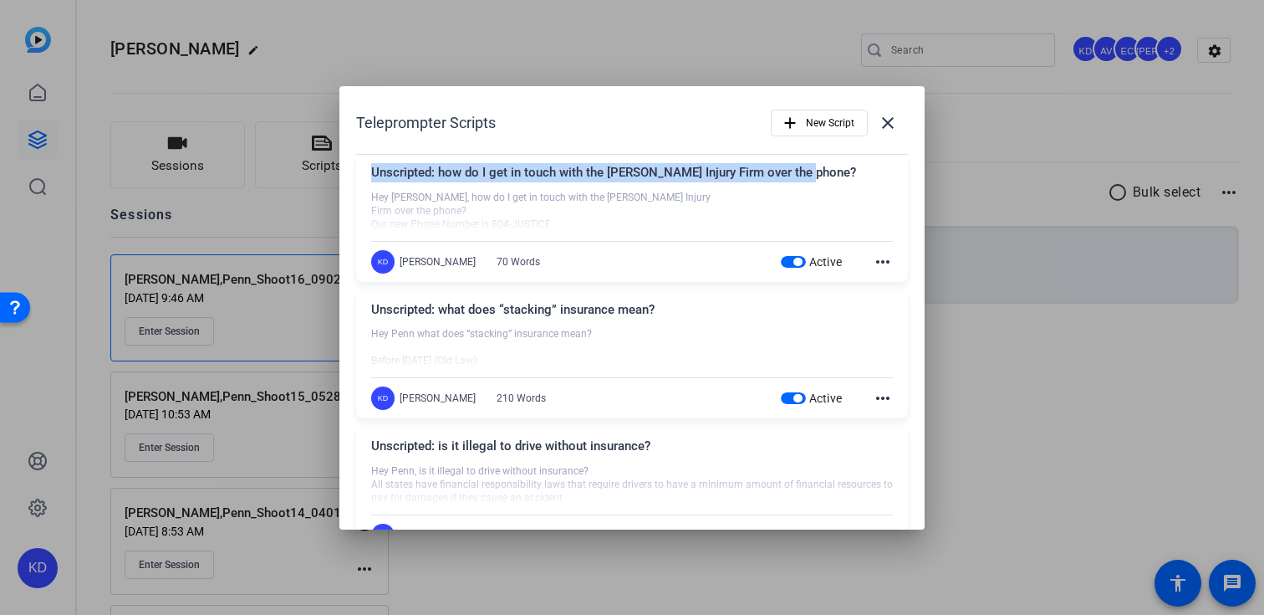
drag, startPoint x: 812, startPoint y: 171, endPoint x: 357, endPoint y: 178, distance: 454.9
click at [357, 178] on div "Unscripted: how do I get in touch with the [PERSON_NAME] Injury Firm over the p…" at bounding box center [632, 218] width 552 height 127
copy div "Unscripted: how do I get in touch with the [PERSON_NAME] Injury Firm over the p…"
